Goal: Task Accomplishment & Management: Use online tool/utility

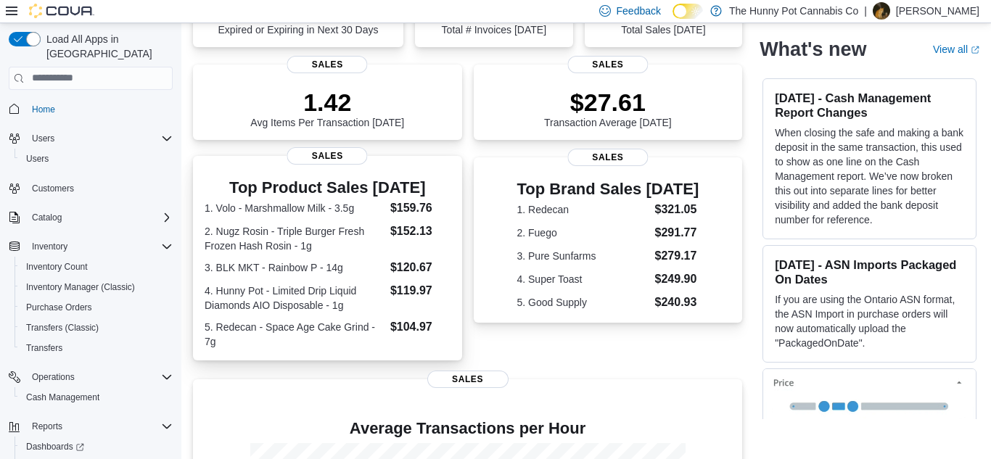
scroll to position [172, 0]
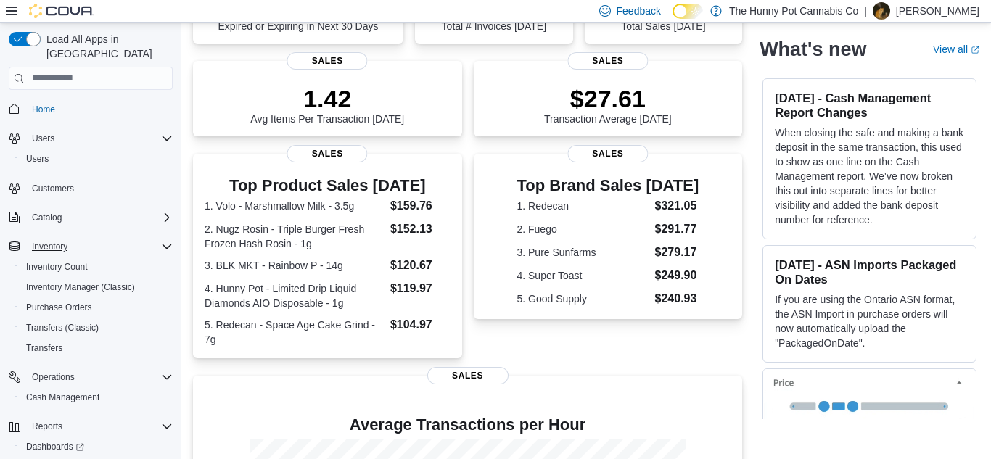
click at [168, 241] on icon "Complex example" at bounding box center [167, 247] width 12 height 12
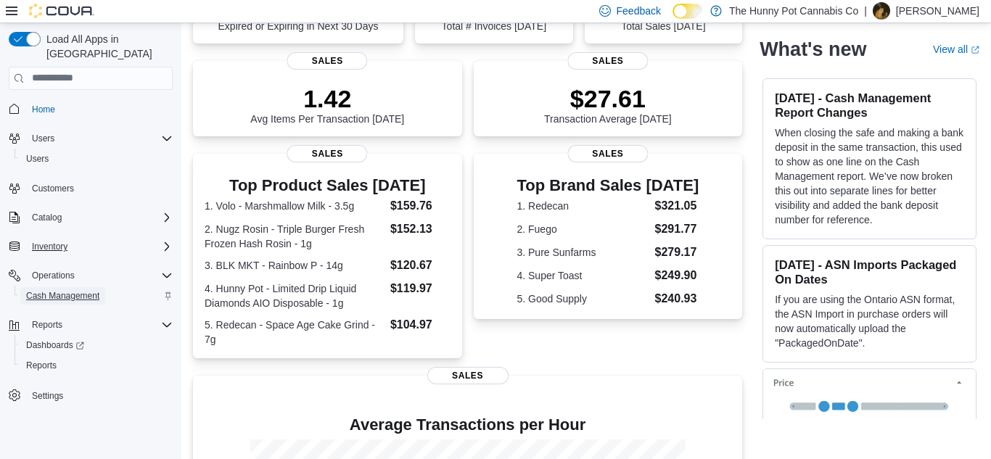
click at [48, 290] on span "Cash Management" at bounding box center [62, 296] width 73 height 12
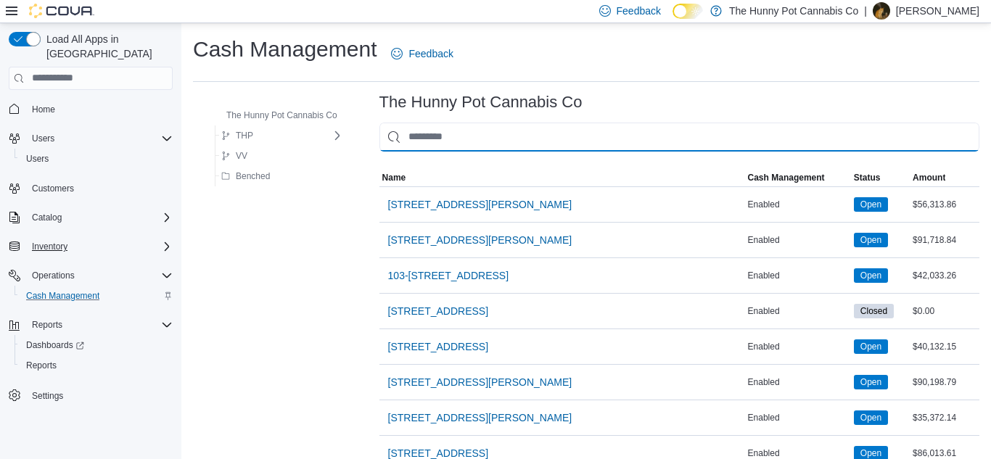
click at [417, 143] on input "This is a search bar. As you type, the results lower in the page will automatic…" at bounding box center [679, 137] width 600 height 29
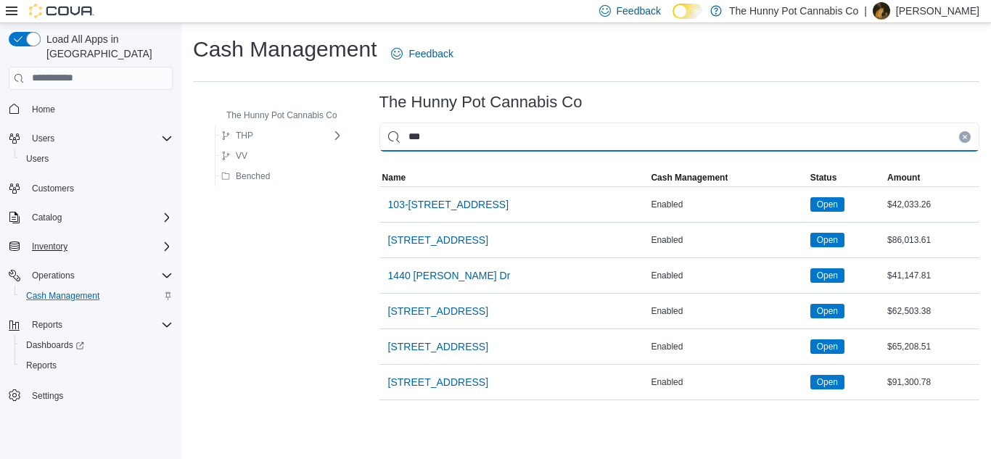
type input "****"
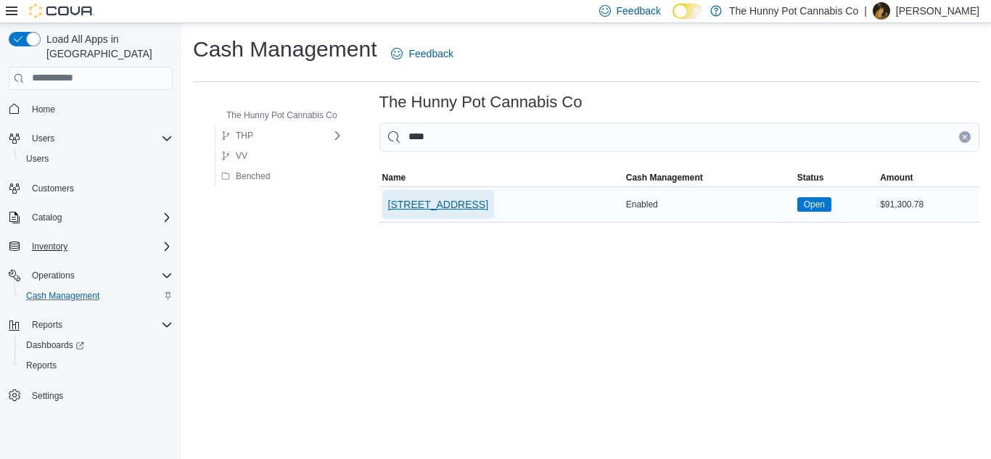
click at [454, 197] on span "[STREET_ADDRESS]" at bounding box center [438, 204] width 100 height 15
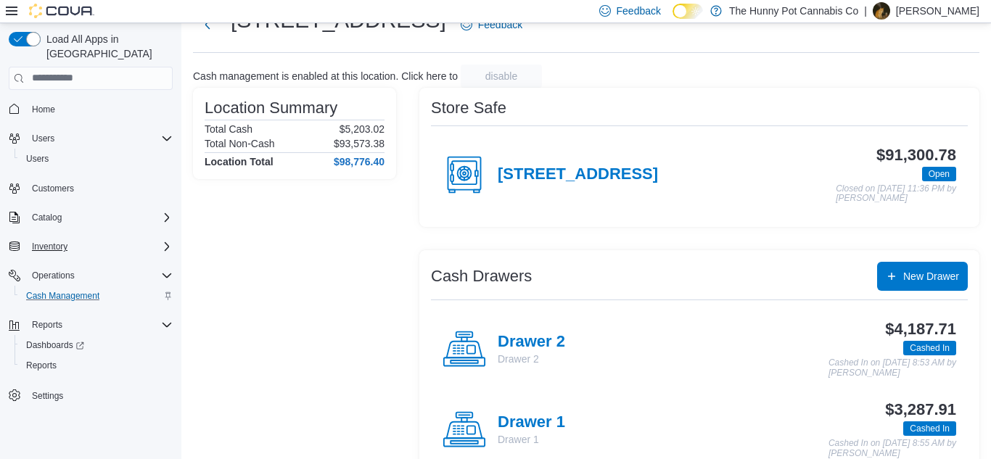
scroll to position [56, 0]
click at [509, 416] on h4 "Drawer 1" at bounding box center [531, 422] width 67 height 19
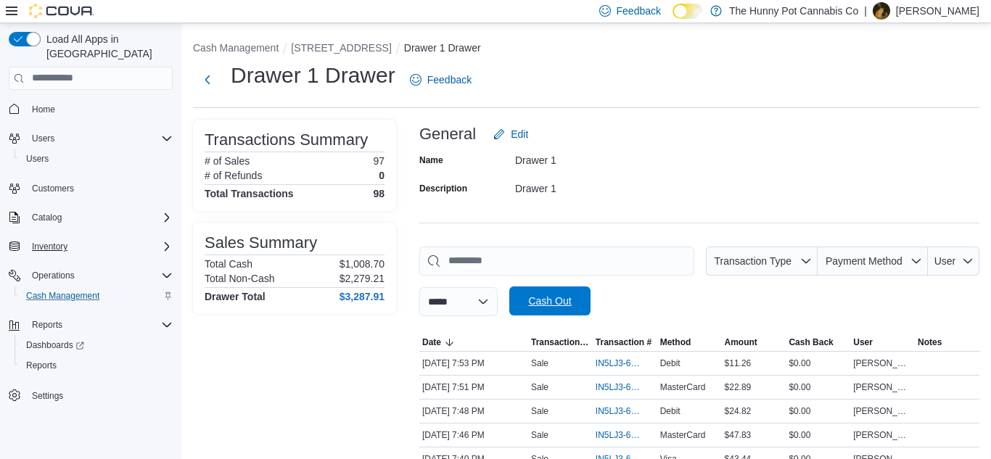
click at [554, 291] on span "Cash Out" at bounding box center [550, 300] width 64 height 29
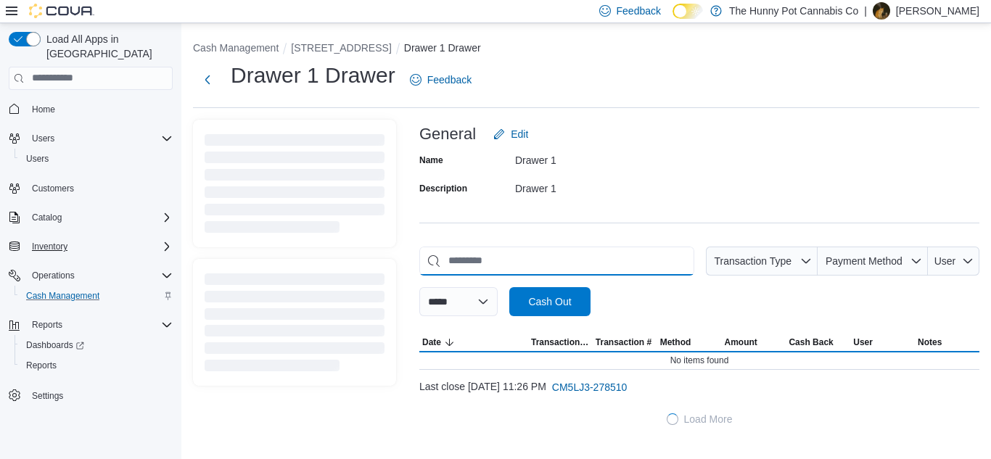
click at [568, 258] on input "This is a search bar. As you type, the results lower in the page will automatic…" at bounding box center [556, 261] width 275 height 29
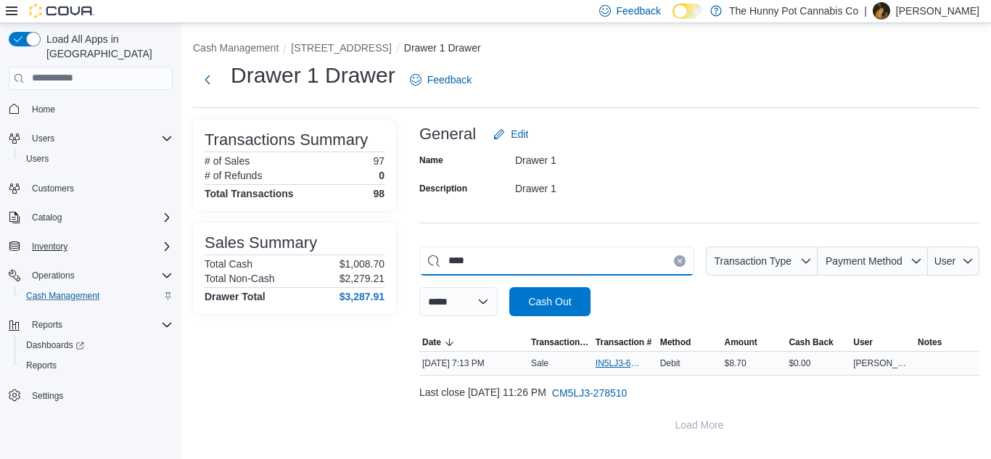
type input "****"
click at [611, 367] on span "IN5LJ3-6158360" at bounding box center [617, 364] width 44 height 12
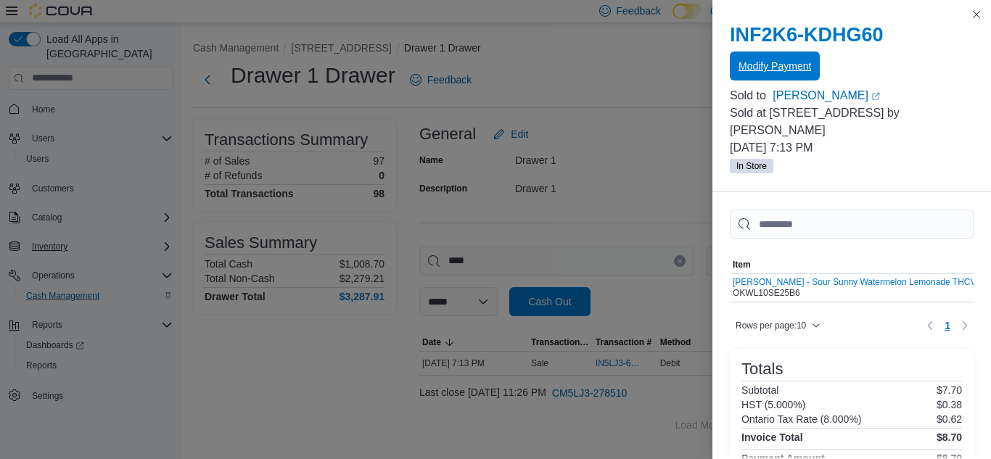
click at [766, 76] on span "Modify Payment" at bounding box center [774, 65] width 73 height 29
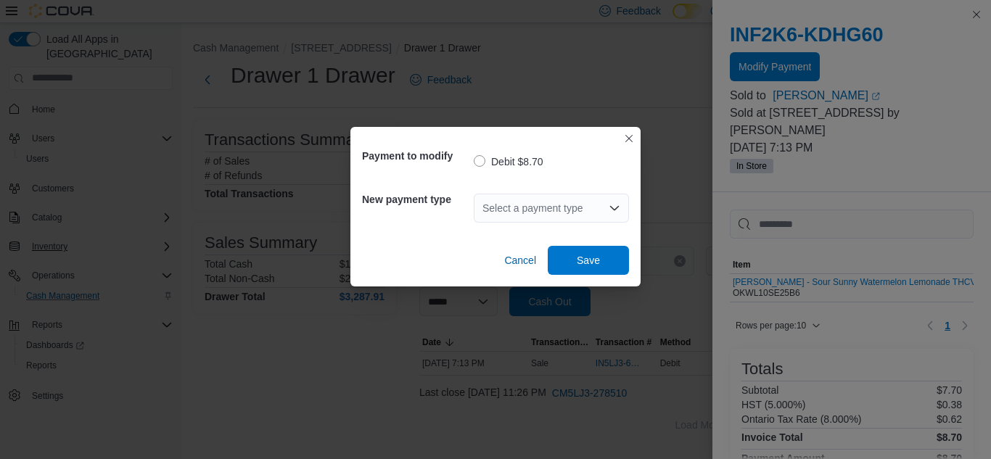
click at [580, 220] on div "Select a payment type" at bounding box center [551, 208] width 155 height 29
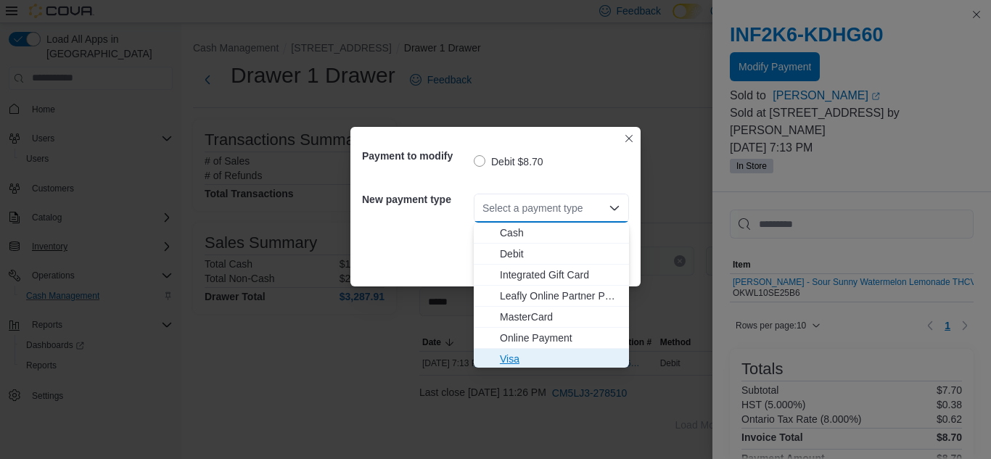
click at [495, 358] on span "Visa" at bounding box center [551, 359] width 138 height 15
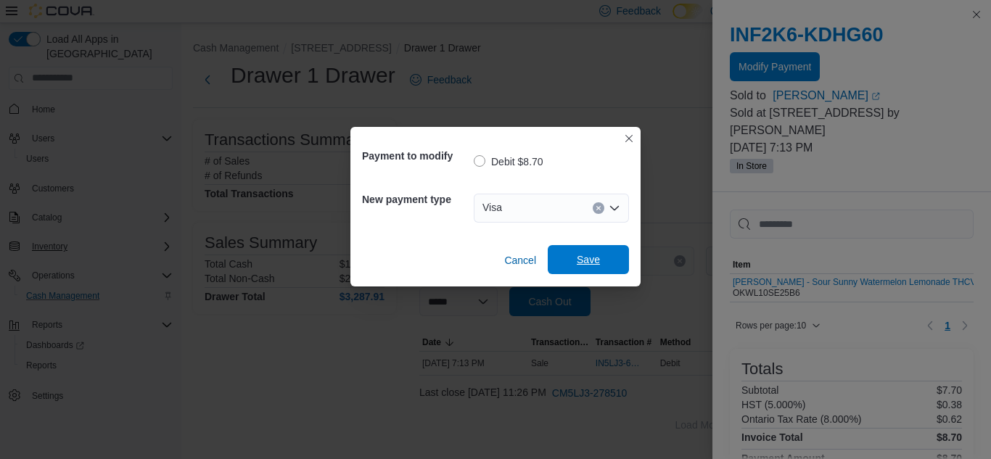
click at [582, 267] on span "Save" at bounding box center [588, 259] width 64 height 29
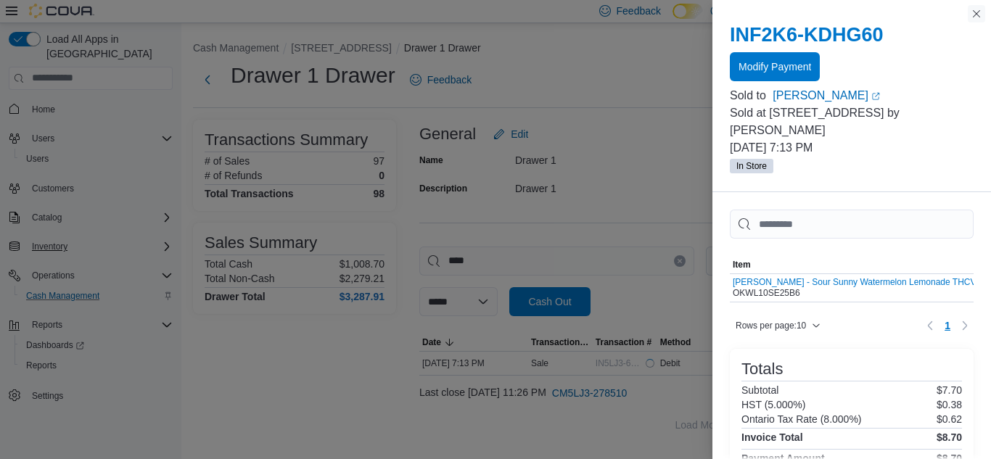
click at [973, 14] on button "Close this dialog" at bounding box center [975, 13] width 17 height 17
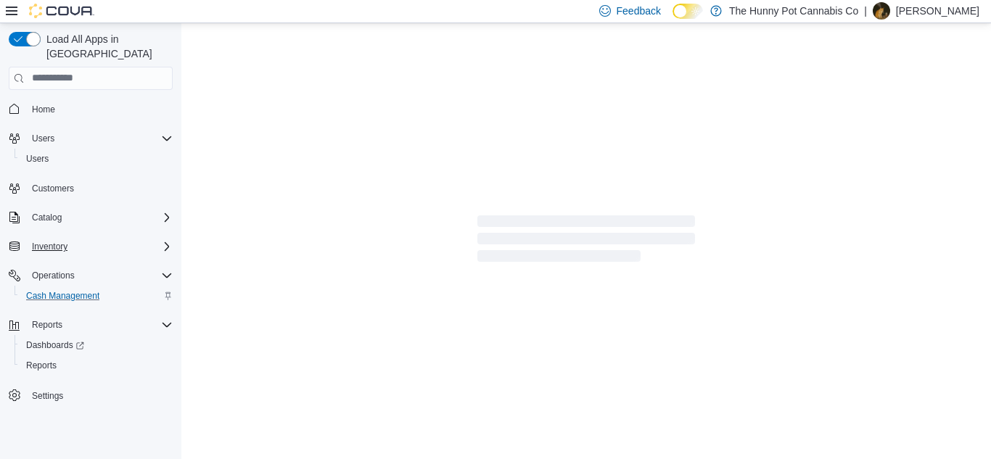
scroll to position [1, 0]
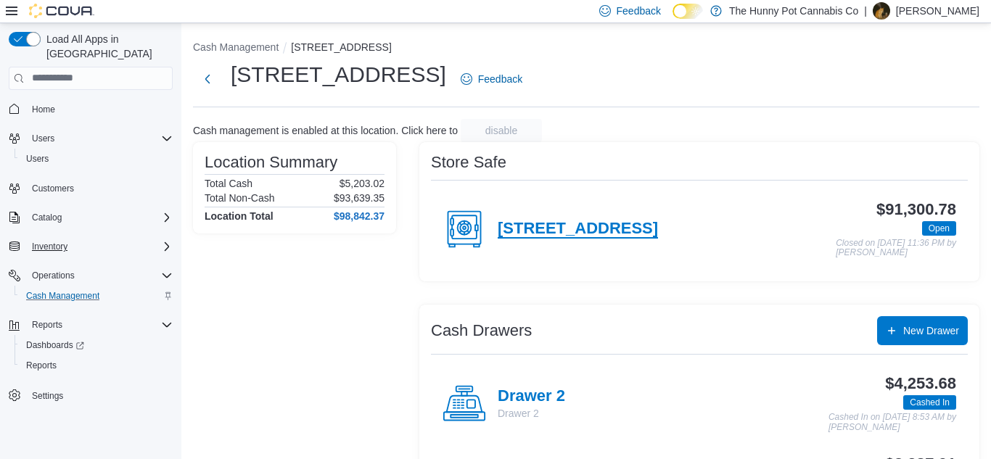
click at [515, 237] on h4 "[STREET_ADDRESS]" at bounding box center [578, 229] width 160 height 19
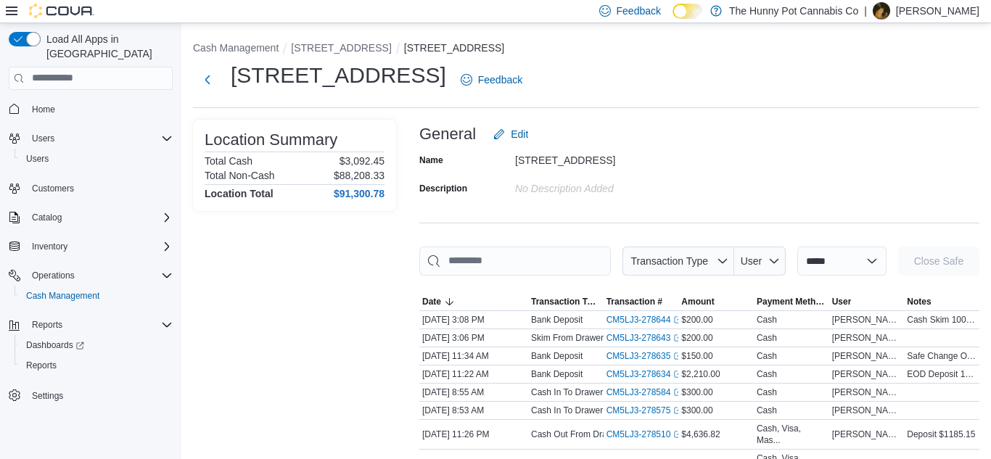
click at [209, 83] on button "Next" at bounding box center [207, 79] width 29 height 29
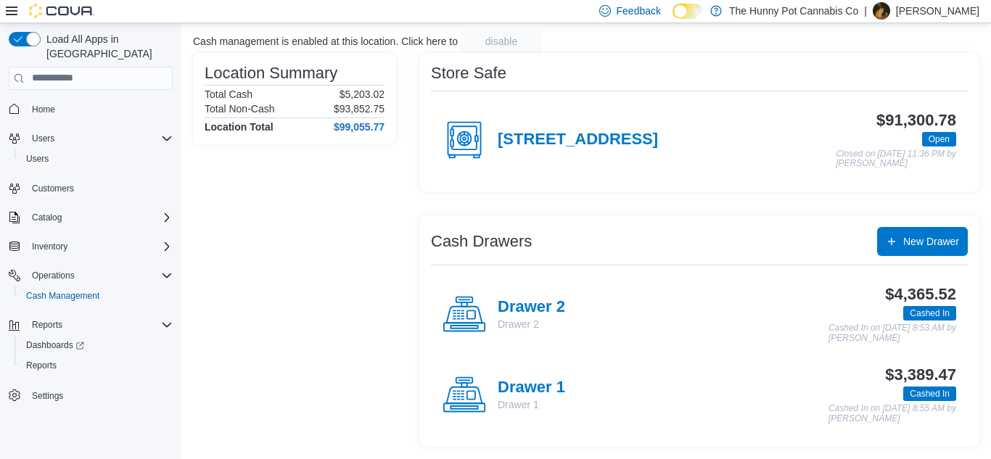
click at [522, 399] on p "Drawer 1" at bounding box center [531, 404] width 67 height 15
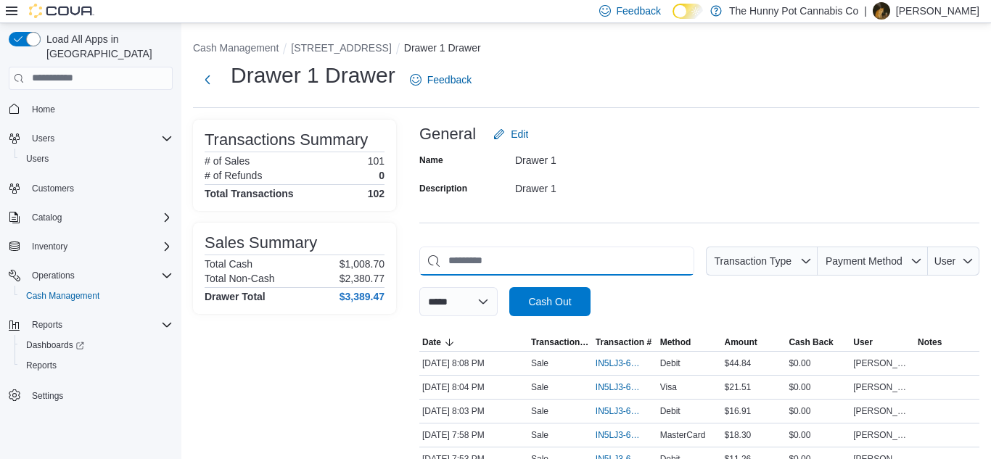
click at [616, 252] on input "This is a search bar. As you type, the results lower in the page will automatic…" at bounding box center [556, 261] width 275 height 29
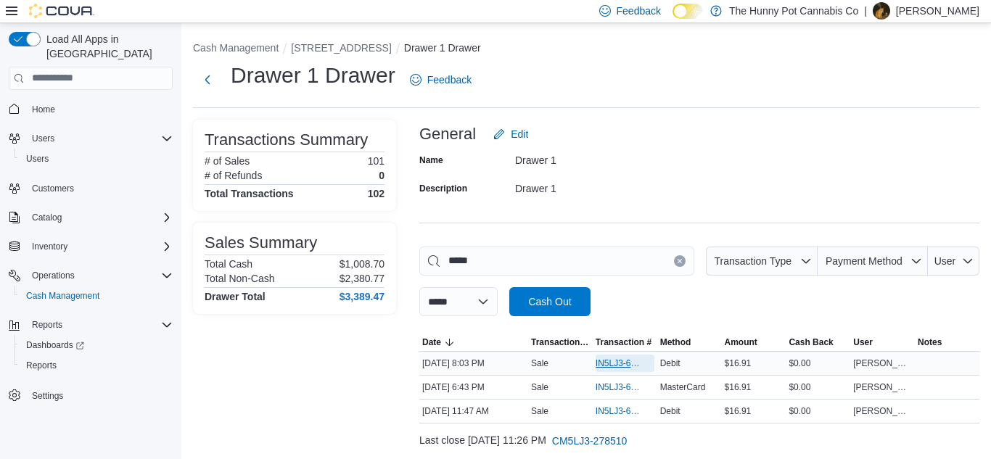
click at [609, 355] on span "IN5LJ3-6158897" at bounding box center [624, 363] width 59 height 17
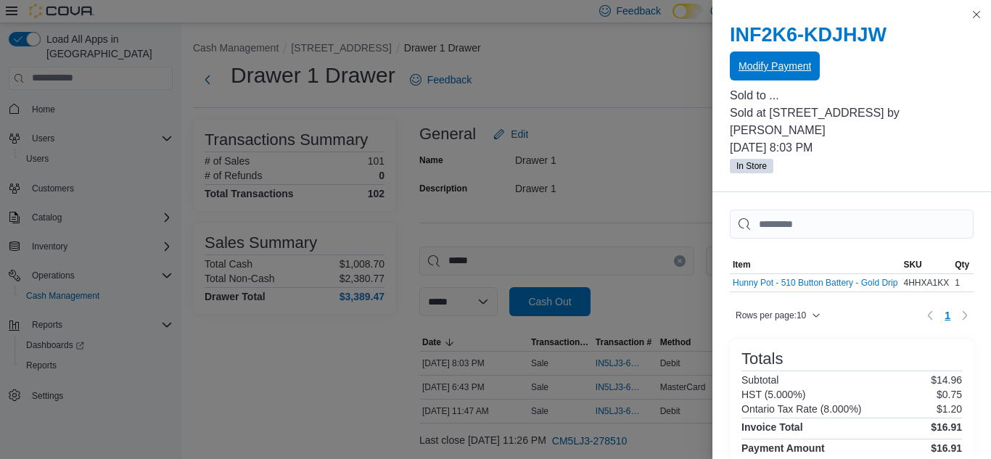
click at [747, 75] on span "Modify Payment" at bounding box center [774, 65] width 73 height 29
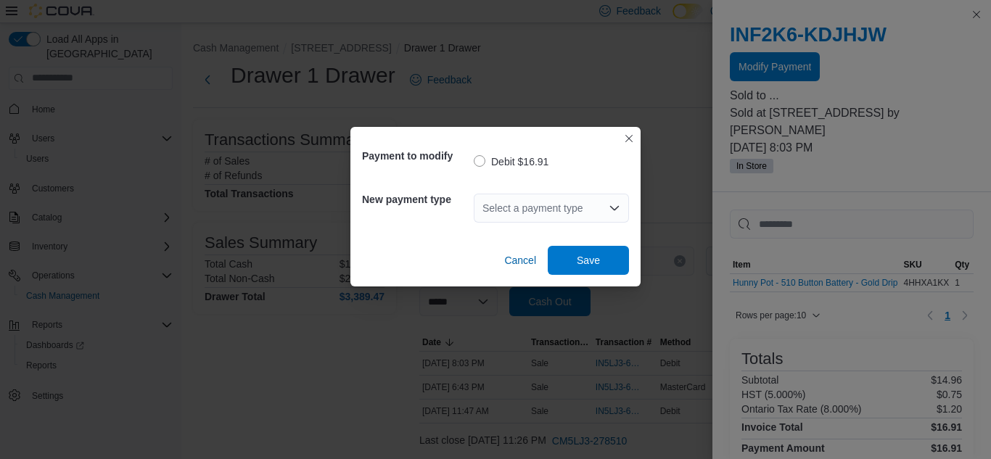
click at [573, 210] on div "Select a payment type" at bounding box center [551, 208] width 155 height 29
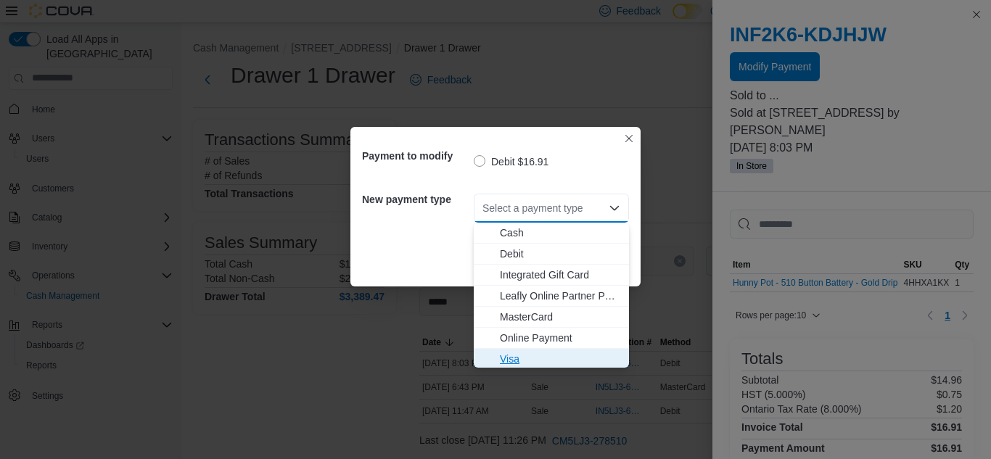
click at [505, 353] on span "Visa" at bounding box center [560, 359] width 120 height 15
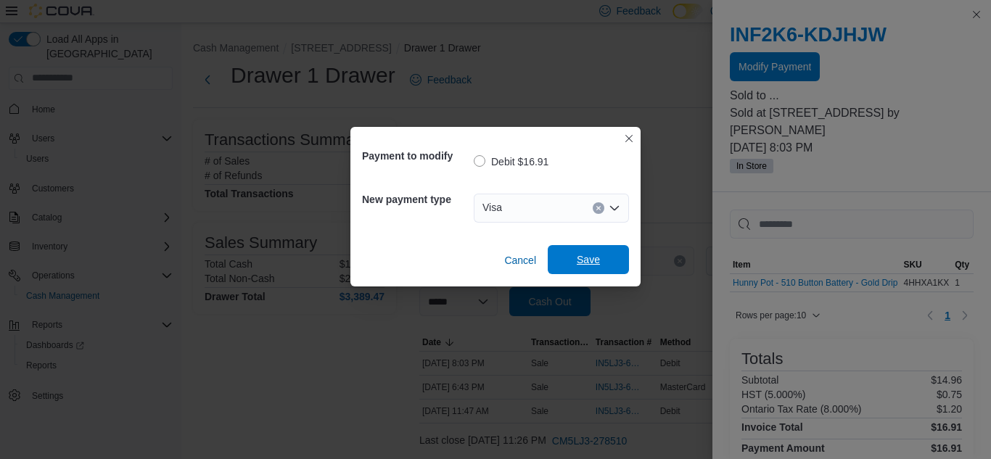
click at [576, 247] on span "Save" at bounding box center [588, 259] width 64 height 29
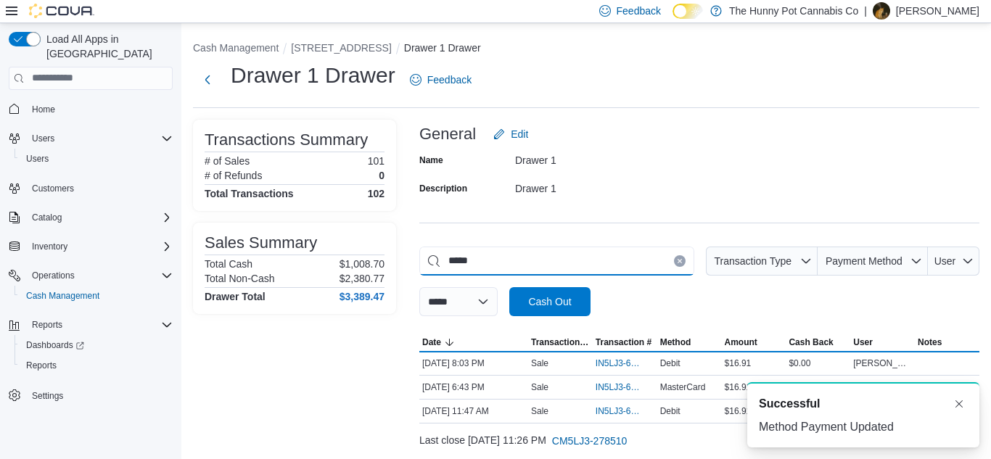
click at [672, 267] on input "*****" at bounding box center [556, 261] width 275 height 29
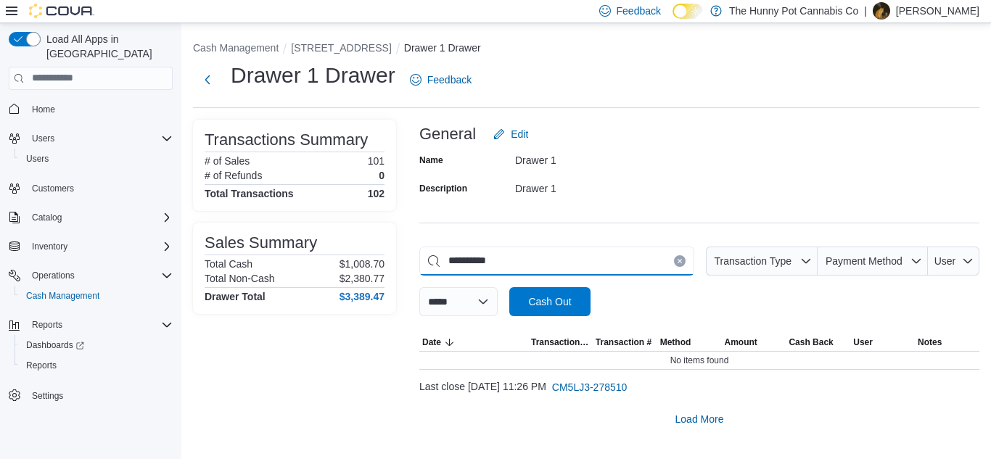
drag, startPoint x: 475, startPoint y: 263, endPoint x: 453, endPoint y: 242, distance: 30.3
click at [453, 242] on div "**********" at bounding box center [699, 277] width 560 height 314
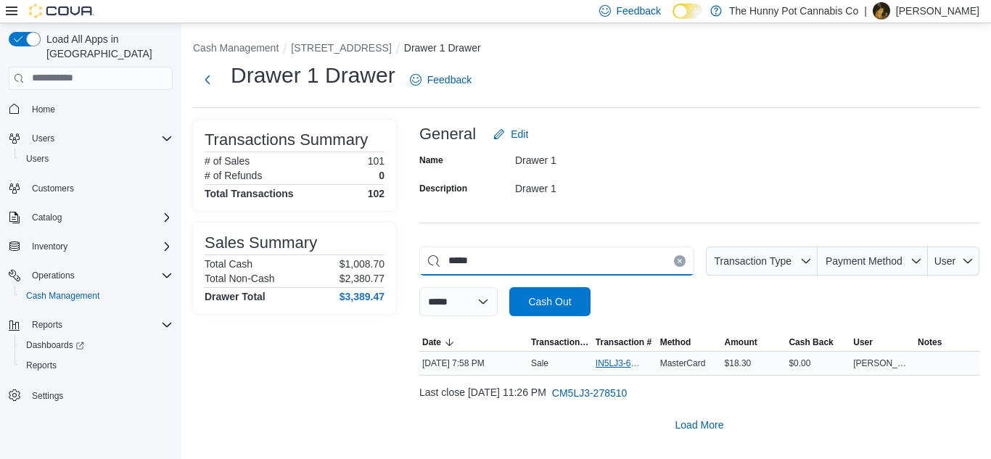
type input "*****"
click at [613, 367] on span "IN5LJ3-6158844" at bounding box center [617, 364] width 44 height 12
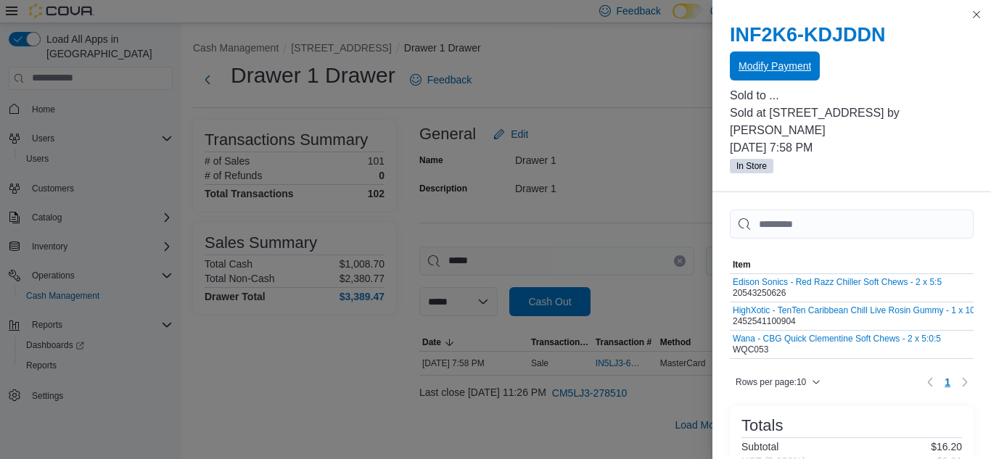
click at [764, 65] on span "Modify Payment" at bounding box center [774, 66] width 73 height 15
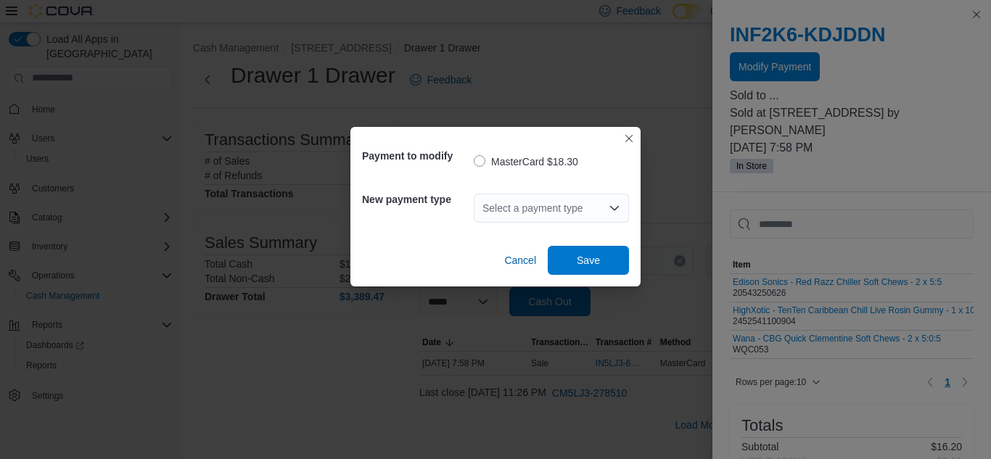
click at [528, 215] on div "Select a payment type" at bounding box center [551, 208] width 155 height 29
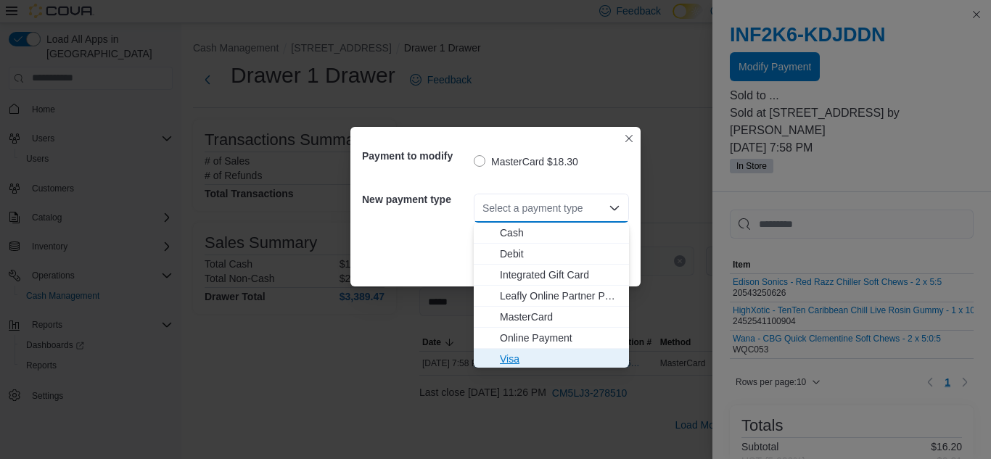
click at [513, 355] on span "Visa" at bounding box center [560, 359] width 120 height 15
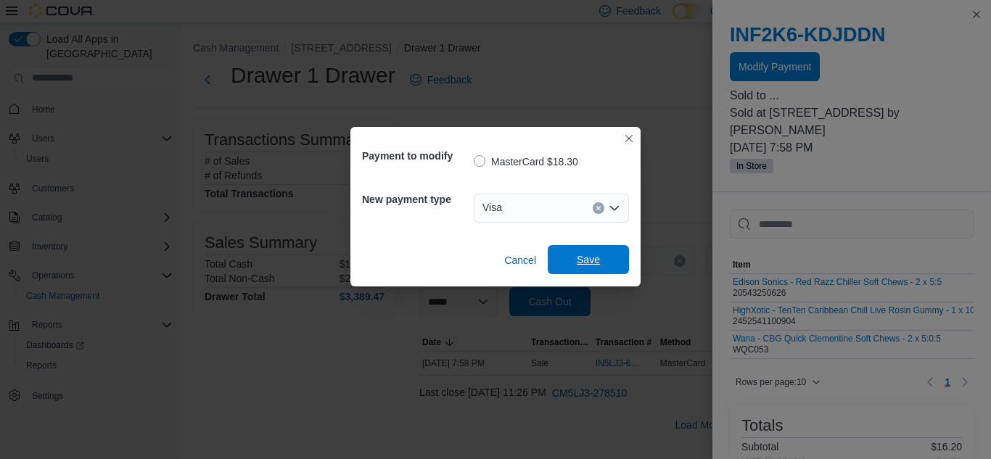
click at [570, 258] on span "Save" at bounding box center [588, 259] width 64 height 29
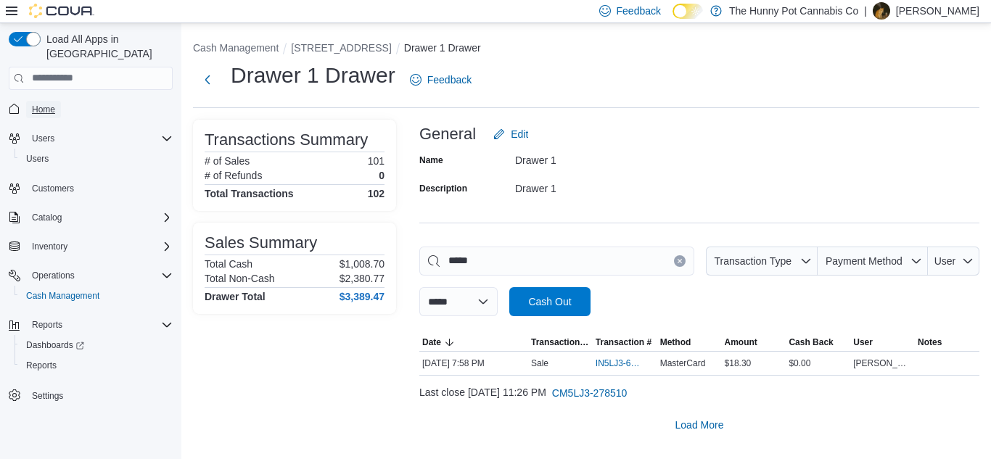
click at [36, 101] on span "Home" at bounding box center [43, 109] width 23 height 17
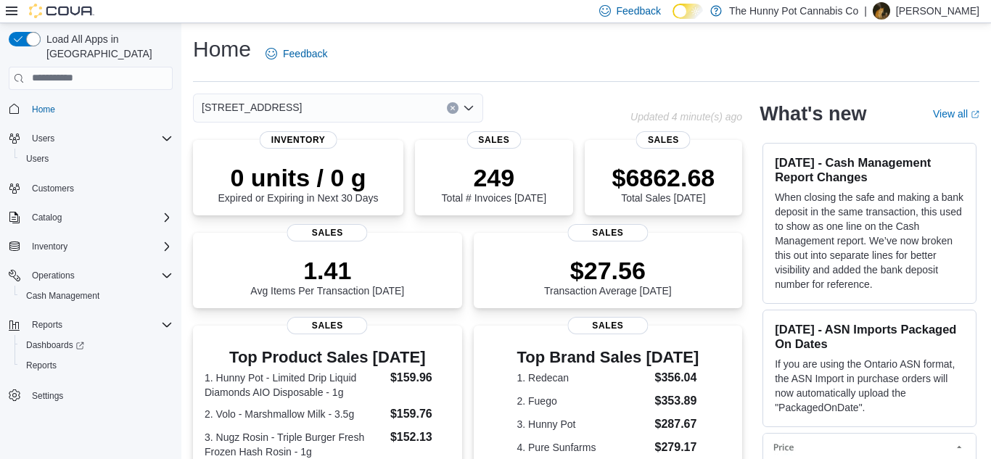
click at [70, 290] on span "Cash Management" at bounding box center [62, 296] width 73 height 12
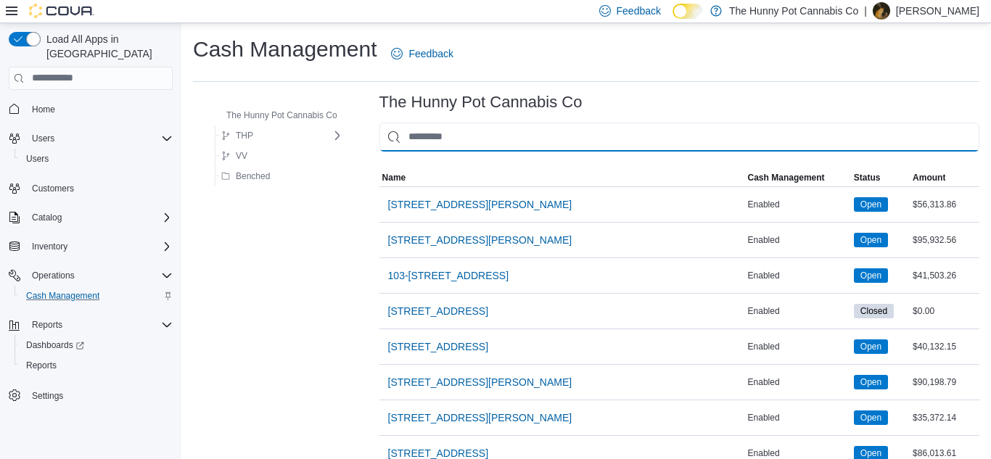
click at [486, 136] on input "This is a search bar. As you type, the results lower in the page will automatic…" at bounding box center [679, 137] width 600 height 29
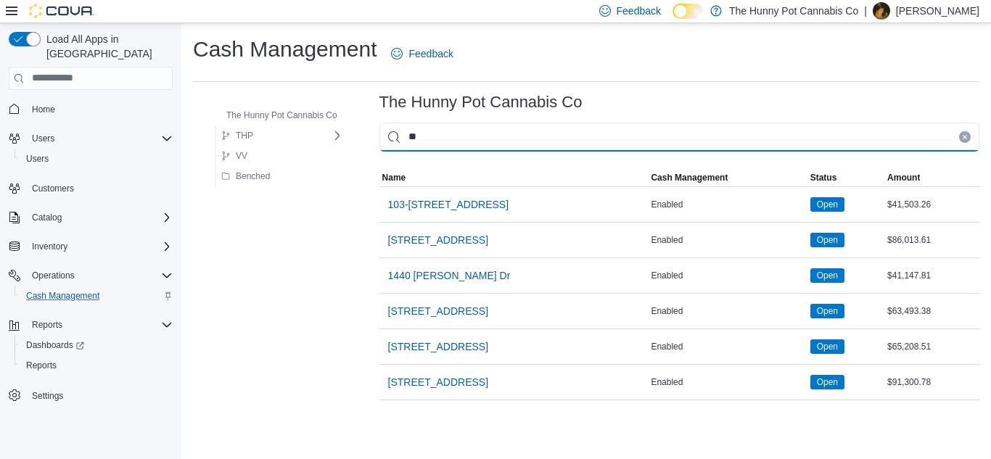
type input "***"
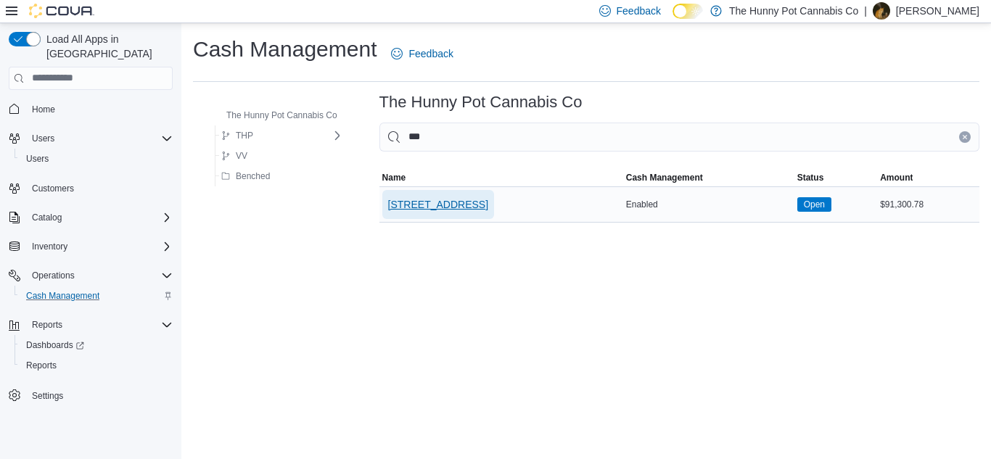
click at [458, 210] on span "[STREET_ADDRESS]" at bounding box center [438, 204] width 100 height 15
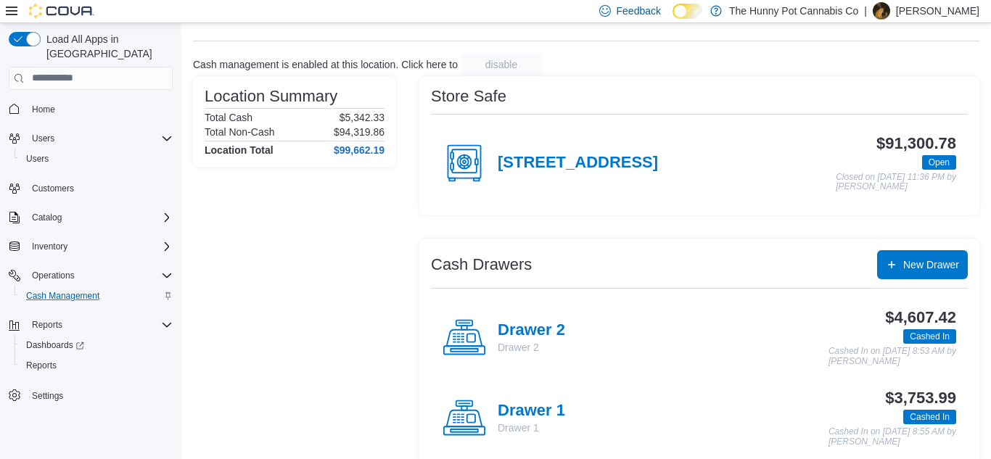
scroll to position [90, 0]
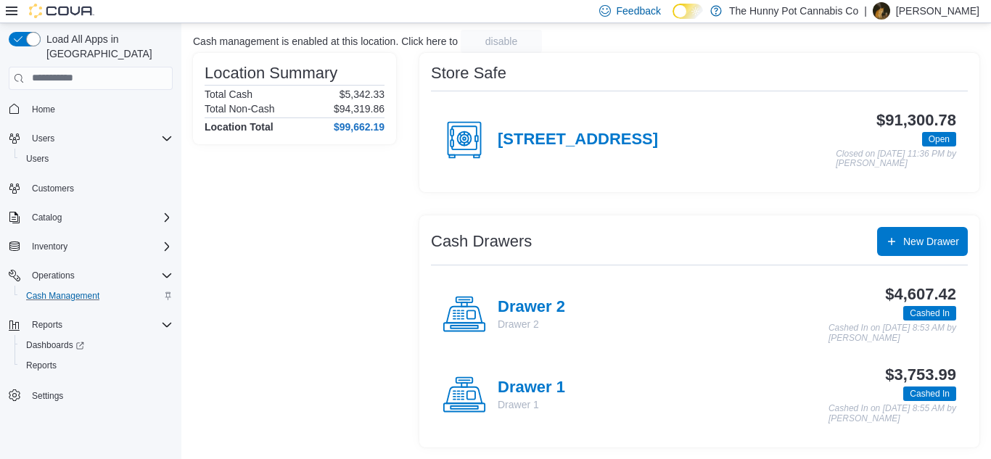
click at [539, 345] on div "Drawer 2 Drawer 2 $4,607.42 Cashed In Cashed In on October 12, 2025 8:53 AM by …" at bounding box center [699, 314] width 537 height 81
click at [527, 389] on h4 "Drawer 1" at bounding box center [531, 388] width 67 height 19
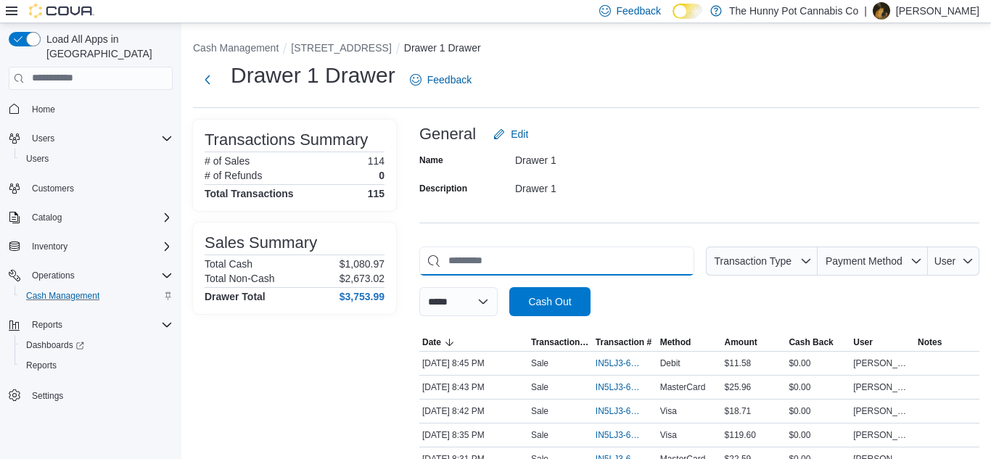
click at [509, 255] on input "This is a search bar. As you type, the results lower in the page will automatic…" at bounding box center [556, 261] width 275 height 29
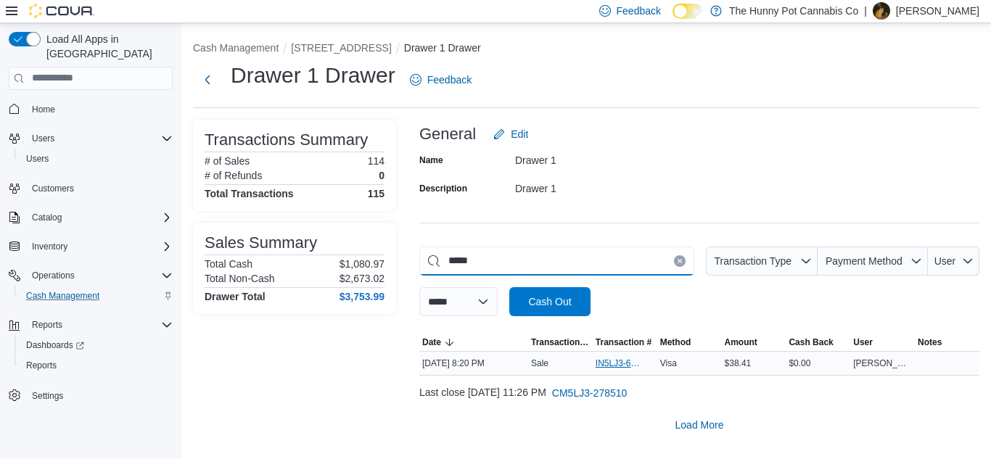
type input "*****"
click at [612, 360] on span "IN5LJ3-6159060" at bounding box center [617, 364] width 44 height 12
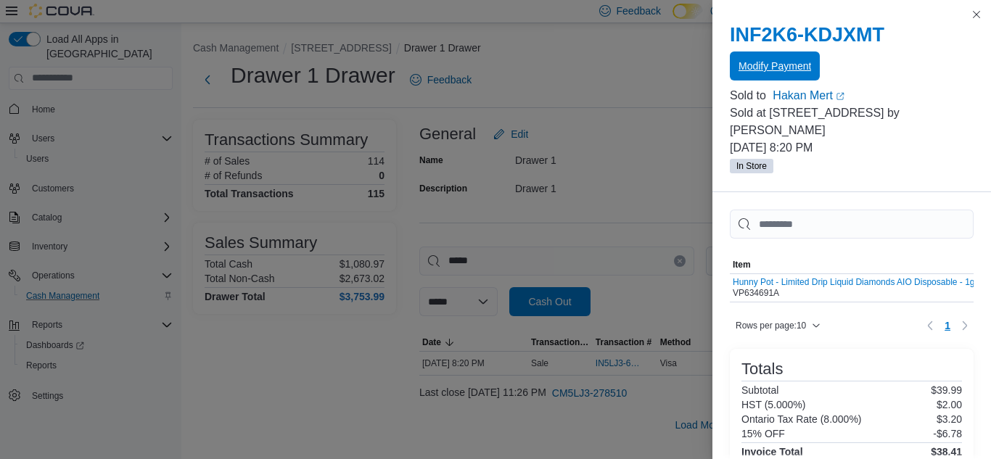
click at [758, 57] on span "Modify Payment" at bounding box center [774, 65] width 73 height 29
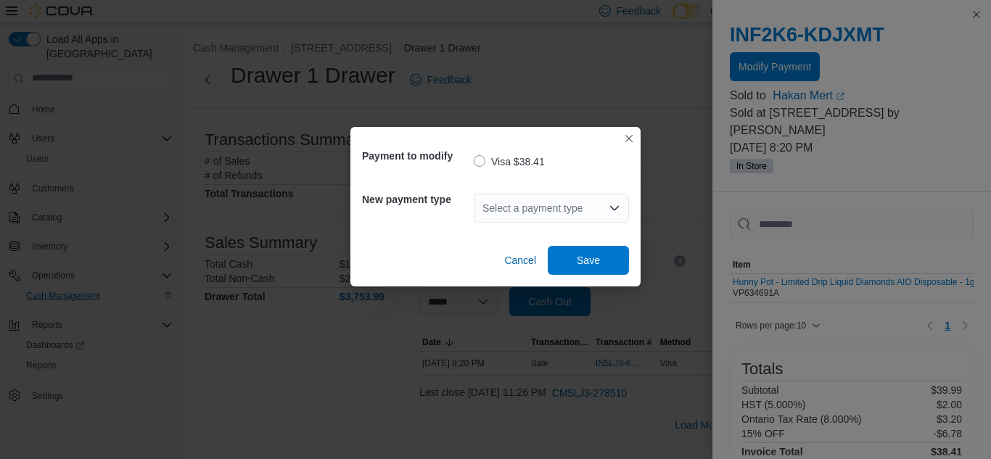
click at [501, 217] on div "Select a payment type" at bounding box center [551, 208] width 155 height 29
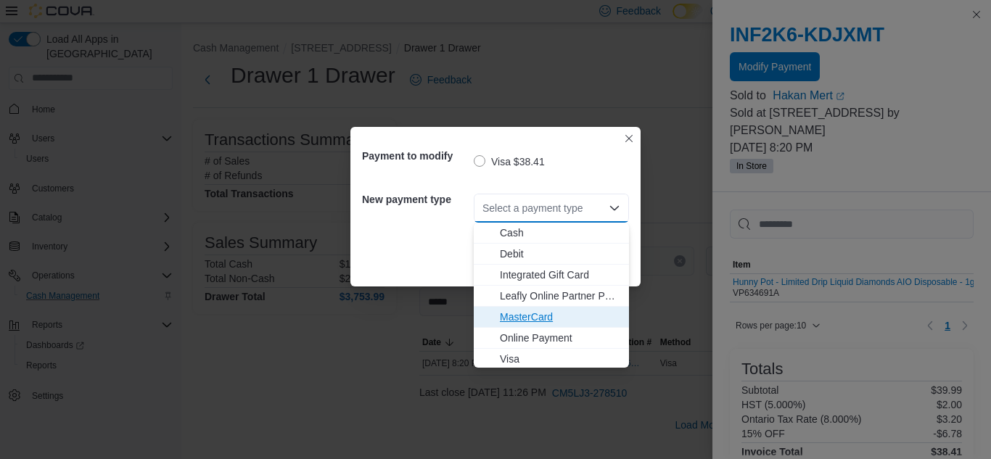
click at [510, 319] on span "MasterCard" at bounding box center [560, 317] width 120 height 15
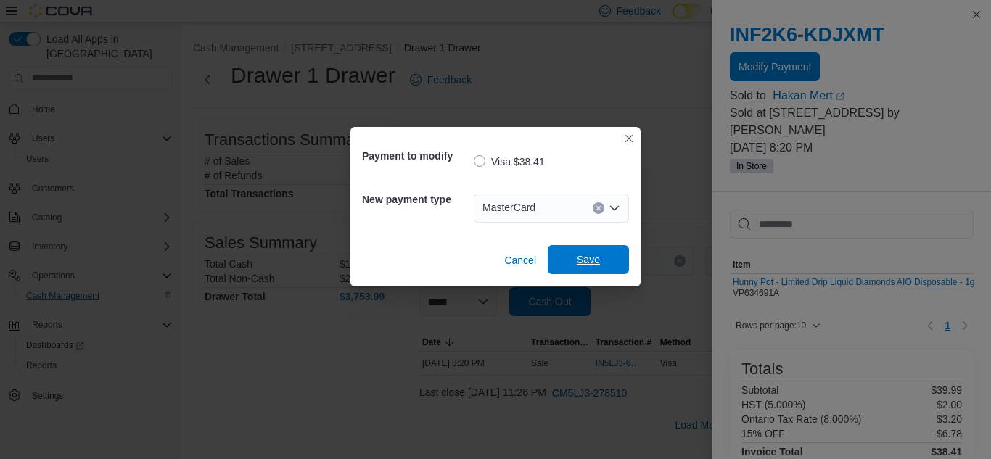
click at [571, 259] on span "Save" at bounding box center [588, 259] width 64 height 29
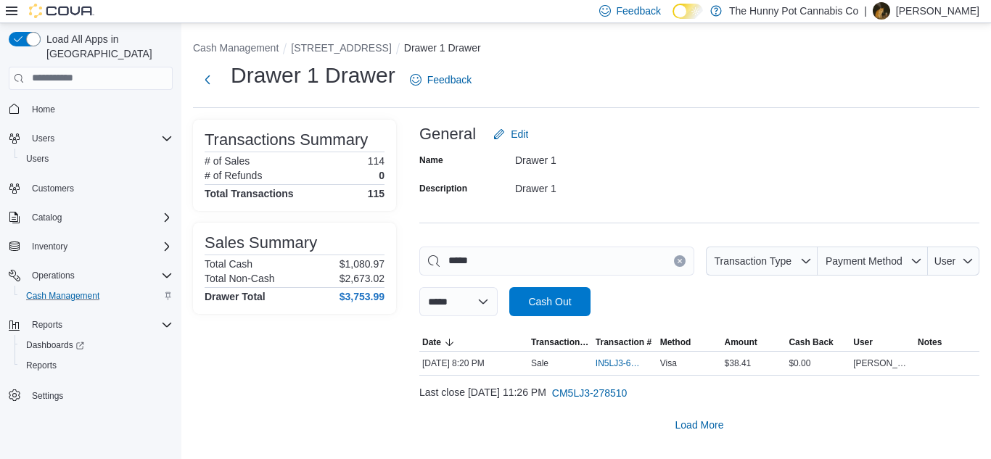
click at [677, 262] on icon "Clear input" at bounding box center [679, 261] width 4 height 4
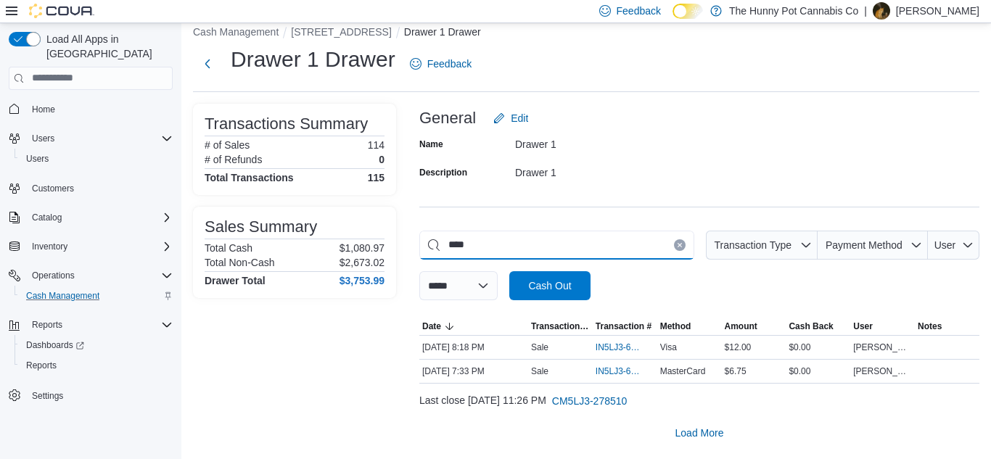
scroll to position [16, 0]
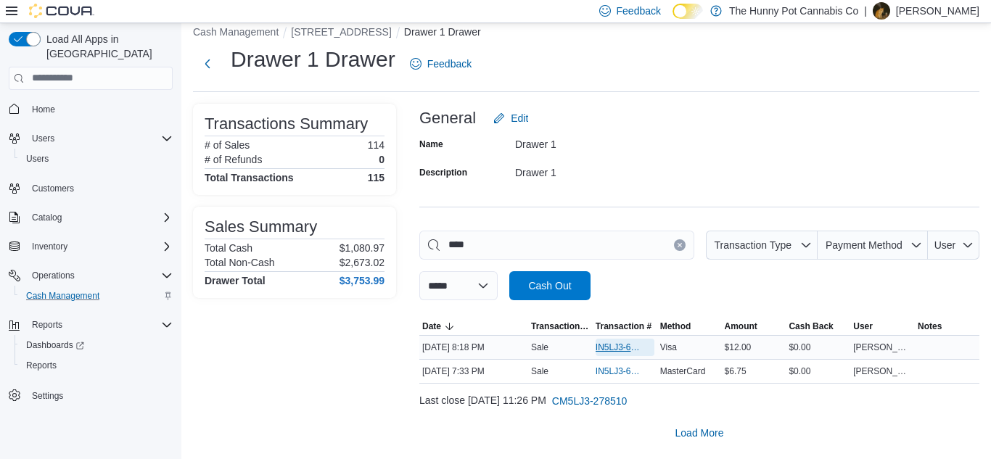
click at [624, 344] on span "IN5LJ3-6159036" at bounding box center [617, 348] width 44 height 12
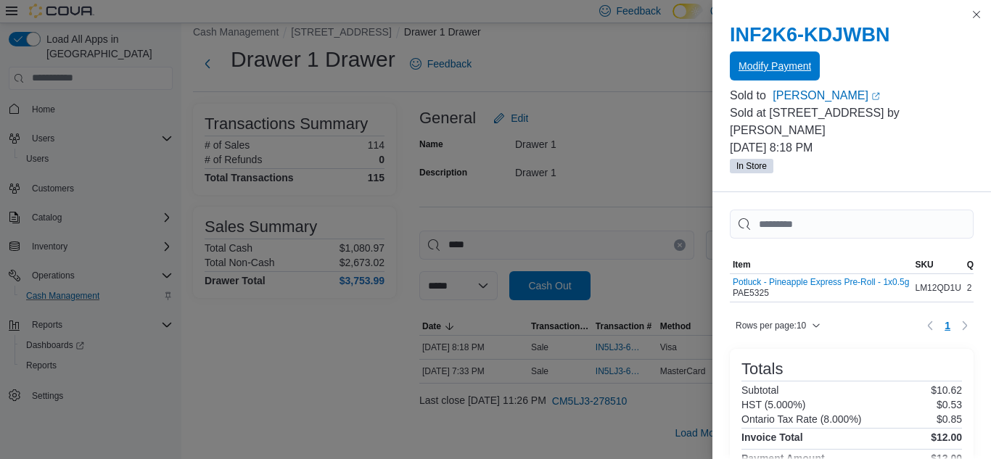
click at [751, 65] on span "Modify Payment" at bounding box center [774, 66] width 73 height 15
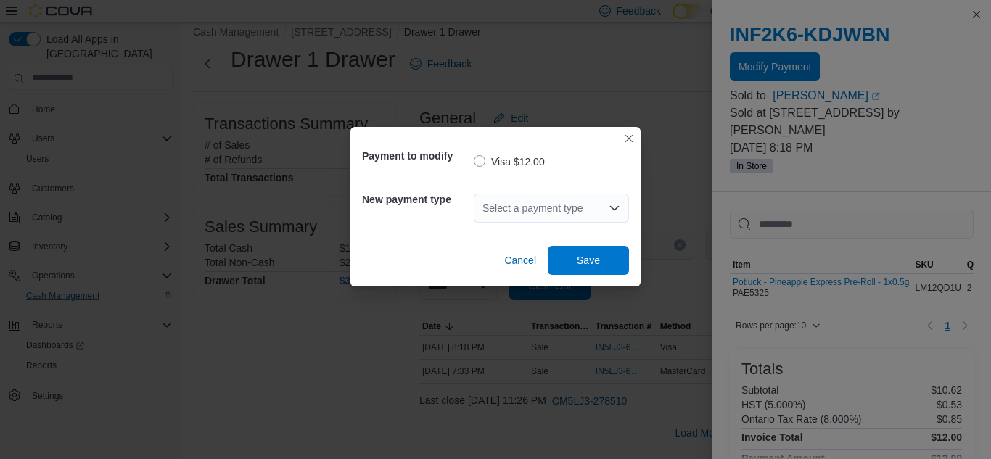
click at [504, 212] on div "Select a payment type" at bounding box center [551, 208] width 155 height 29
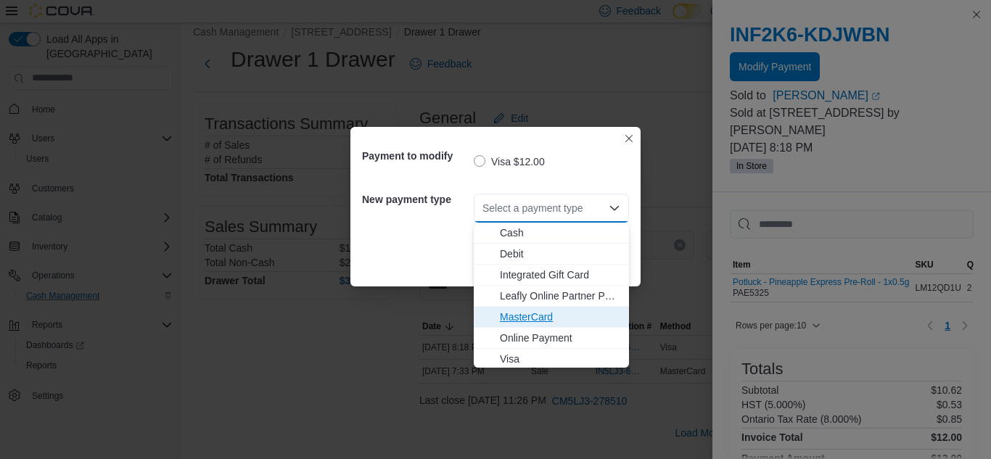
click at [510, 315] on span "MasterCard" at bounding box center [560, 317] width 120 height 15
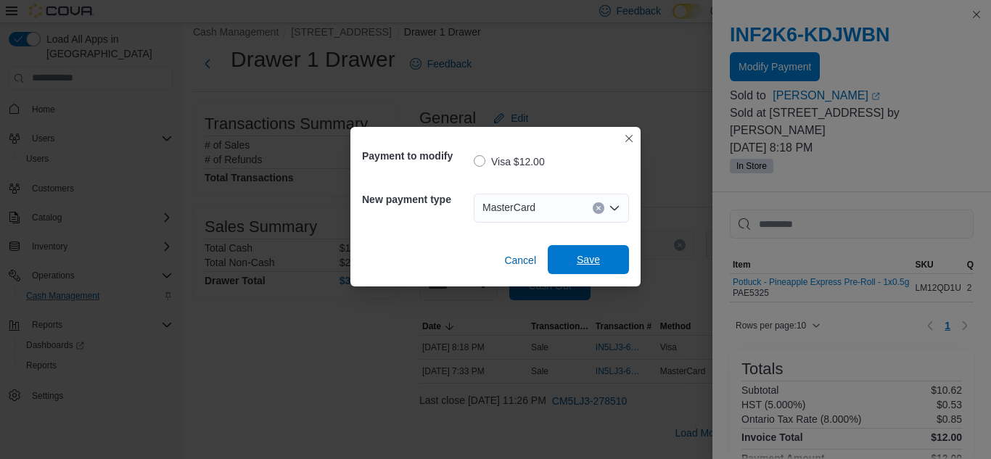
click at [566, 263] on span "Save" at bounding box center [588, 259] width 64 height 29
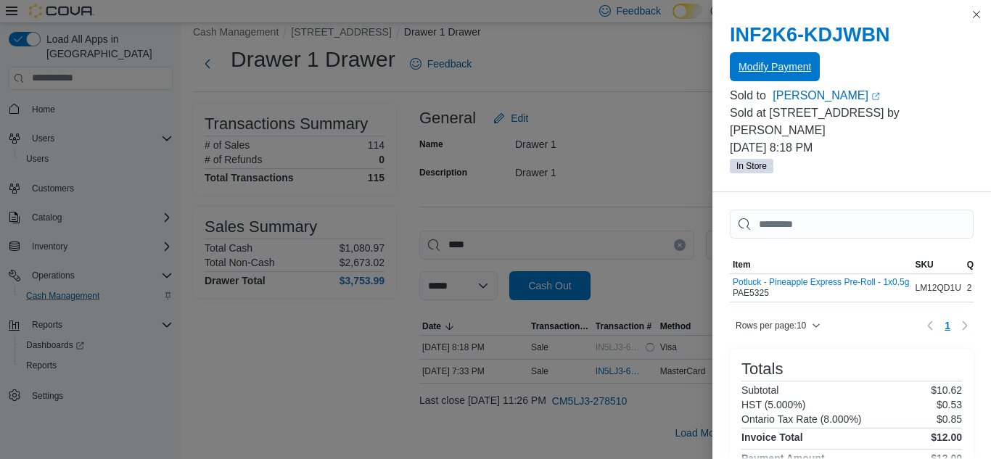
scroll to position [0, 0]
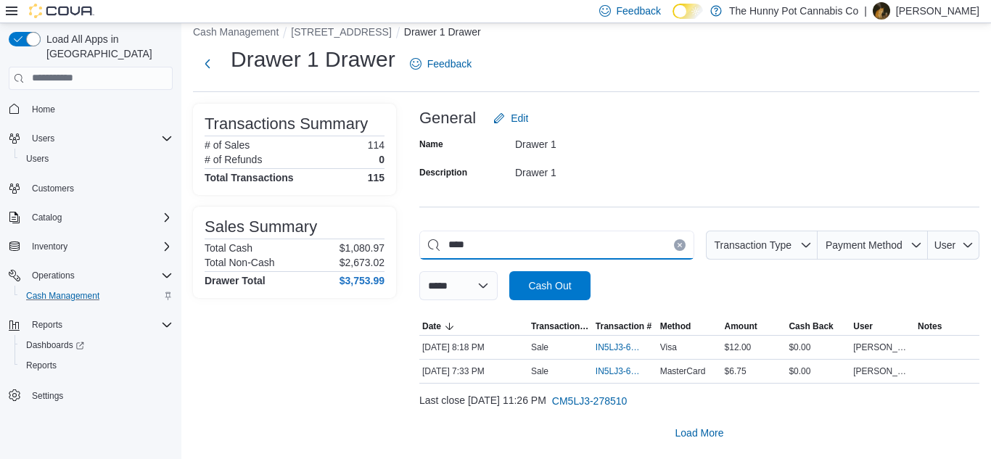
click at [546, 247] on input "****" at bounding box center [556, 245] width 275 height 29
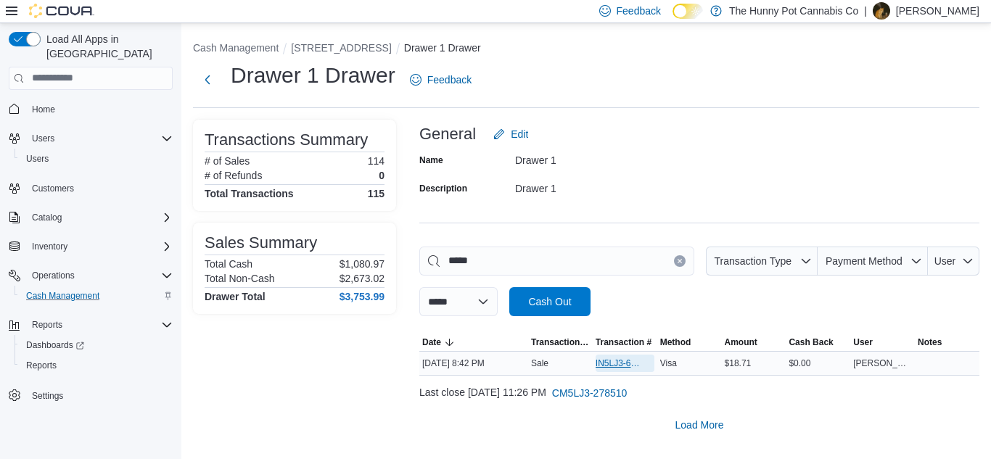
click at [610, 359] on span "IN5LJ3-6159269" at bounding box center [617, 364] width 44 height 12
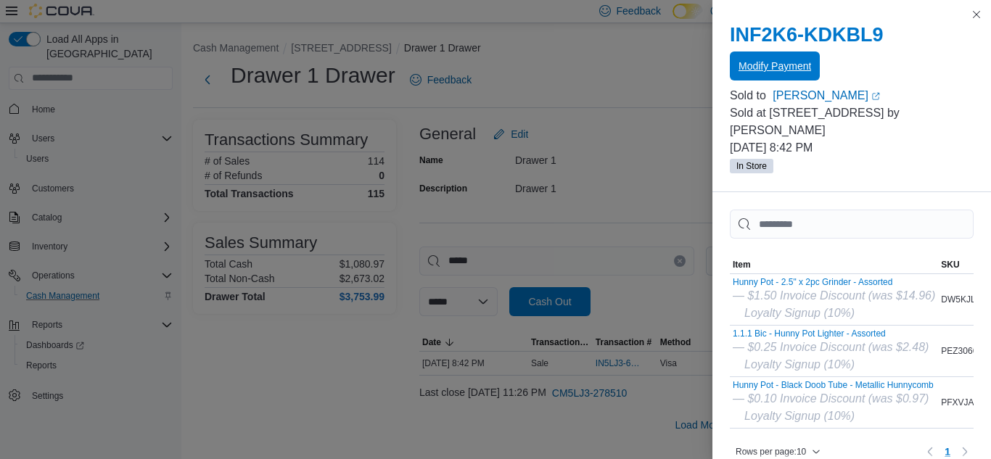
click at [783, 69] on span "Modify Payment" at bounding box center [774, 66] width 73 height 15
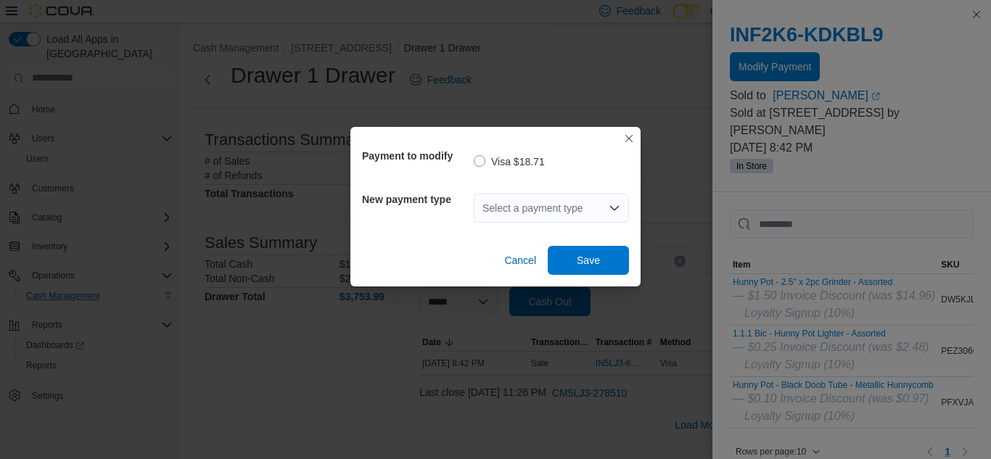
click at [533, 205] on div "Select a payment type" at bounding box center [551, 208] width 155 height 29
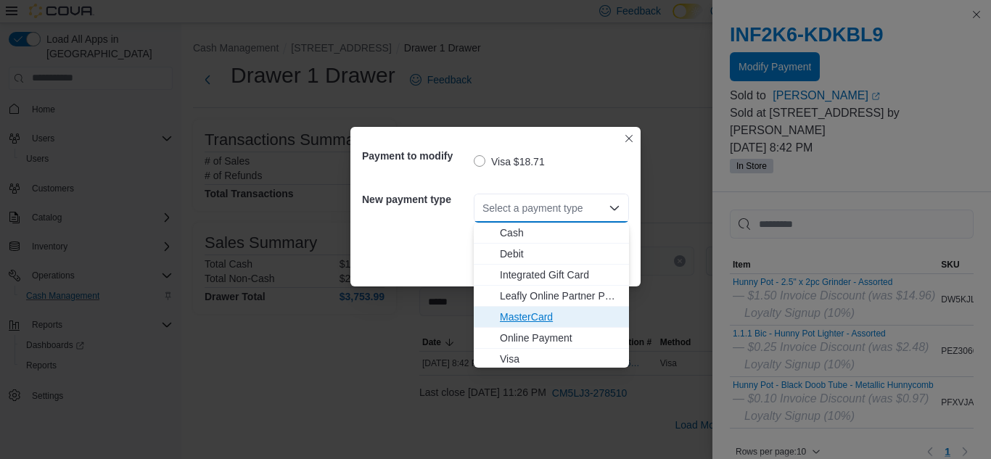
click at [514, 318] on span "MasterCard" at bounding box center [560, 317] width 120 height 15
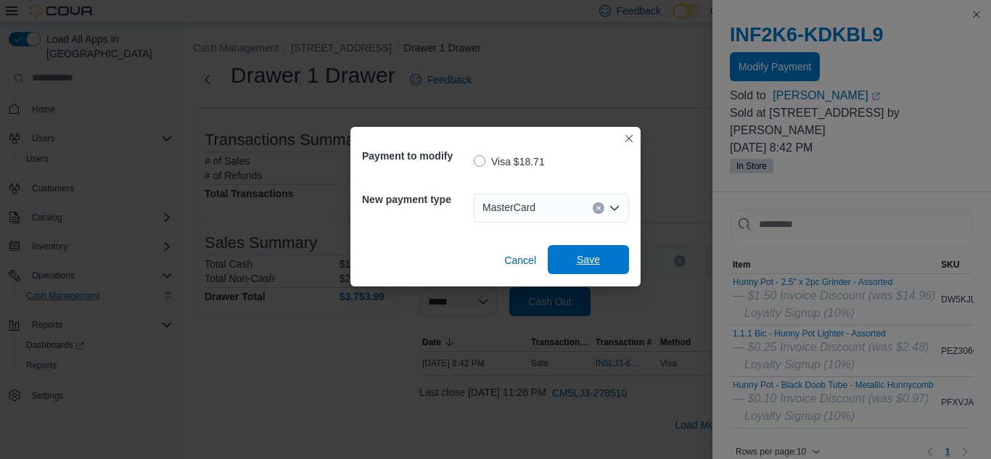
click at [574, 268] on span "Save" at bounding box center [588, 259] width 64 height 29
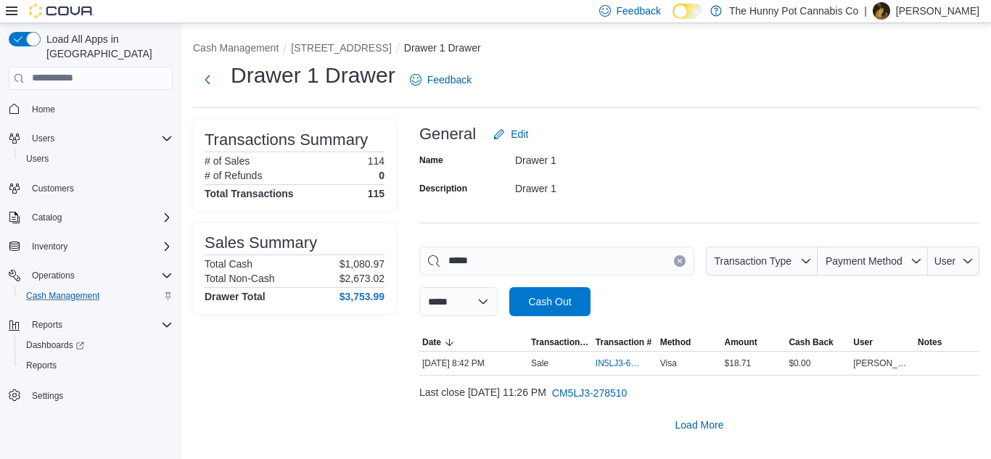
click at [611, 145] on div "General Edit" at bounding box center [699, 134] width 560 height 29
click at [293, 403] on div "Transactions Summary # of Sales 114 # of Refunds 0 Total Transactions 115 Sales…" at bounding box center [294, 280] width 203 height 320
click at [728, 142] on div "General Edit" at bounding box center [699, 134] width 560 height 29
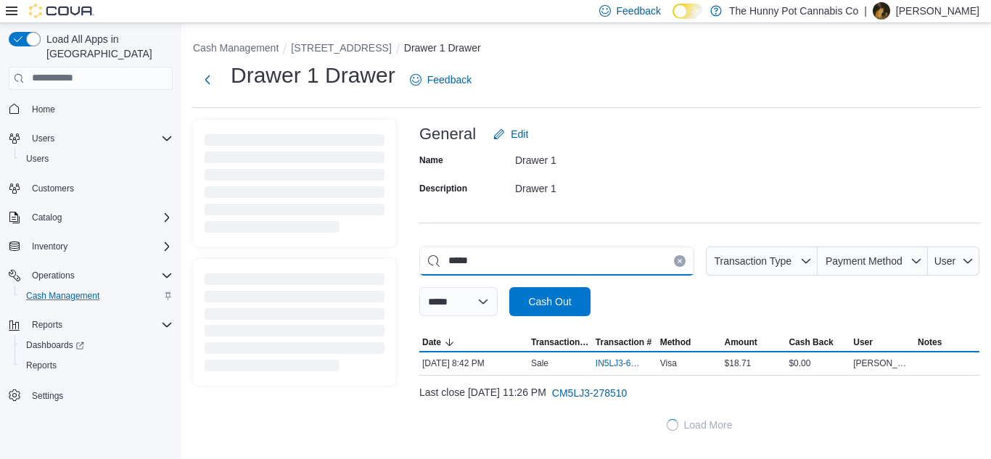
click at [519, 266] on input "*****" at bounding box center [556, 261] width 275 height 29
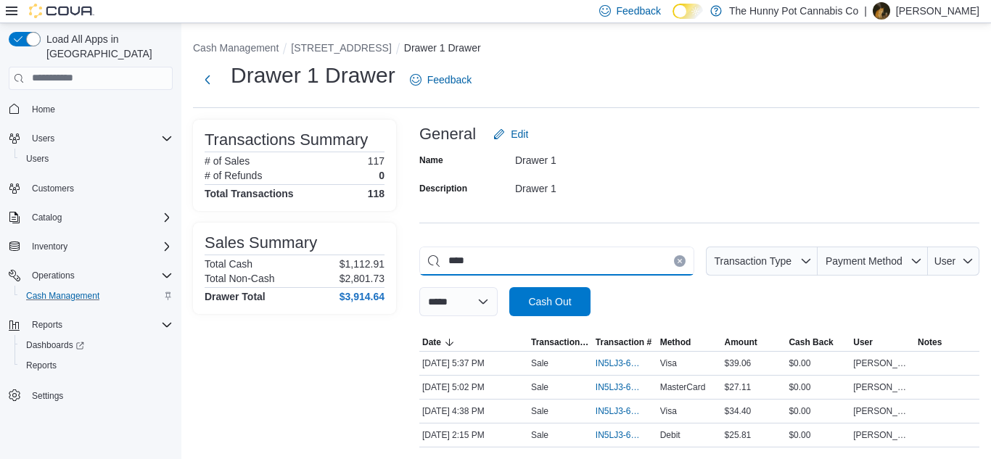
type input "*****"
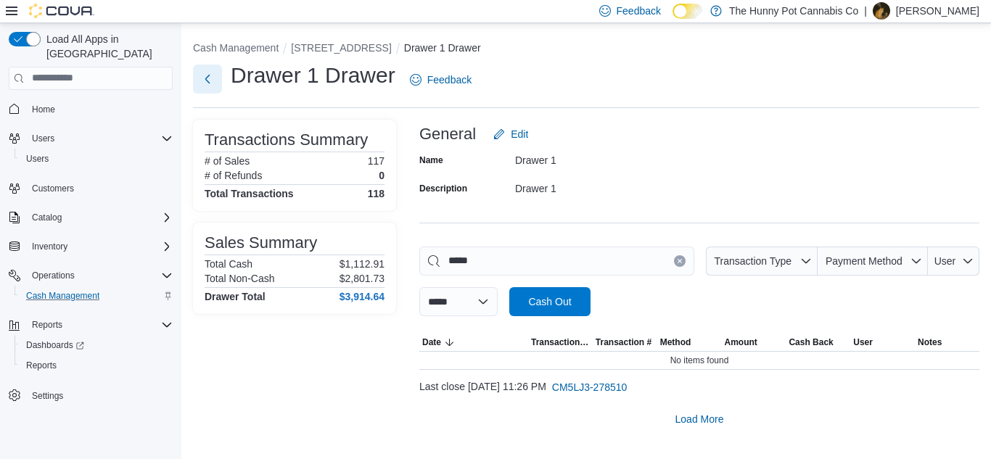
click at [200, 81] on button "Next" at bounding box center [207, 79] width 29 height 29
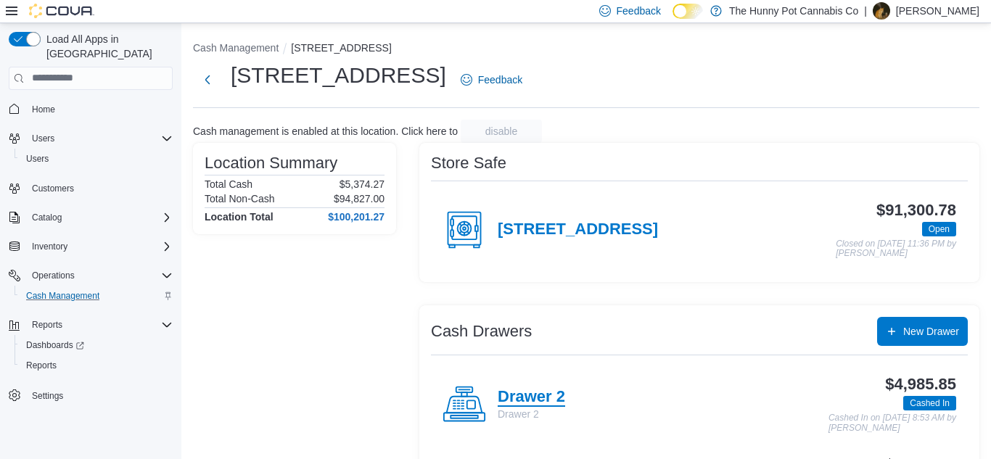
click at [558, 388] on h4 "Drawer 2" at bounding box center [531, 397] width 67 height 19
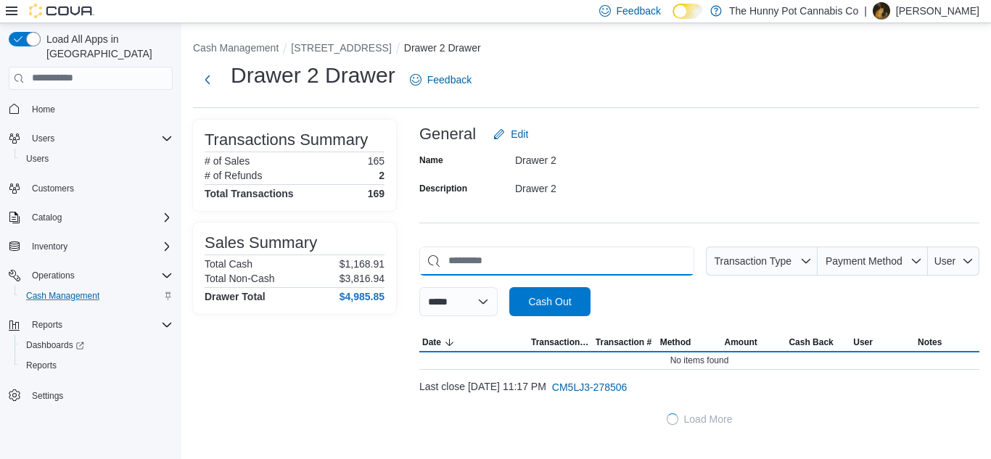
click at [451, 268] on input "This is a search bar. As you type, the results lower in the page will automatic…" at bounding box center [556, 261] width 275 height 29
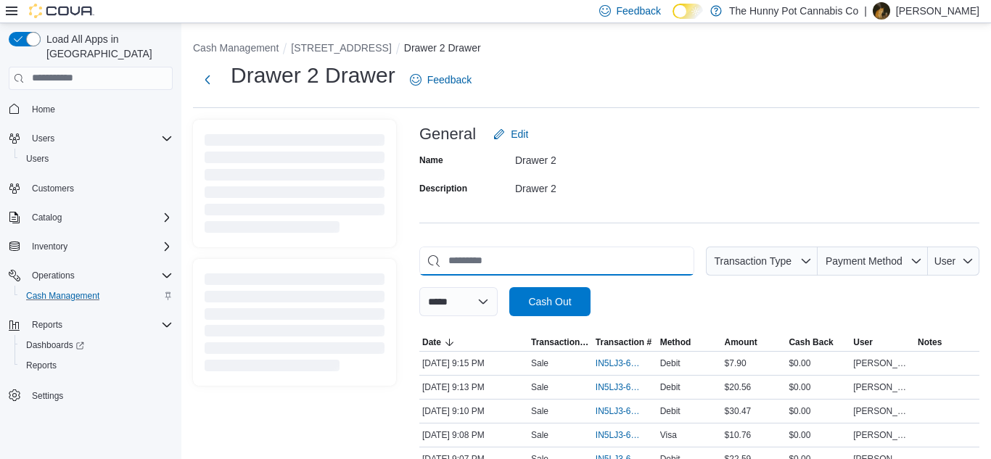
click at [456, 267] on input "This is a search bar. As you type, the results lower in the page will automatic…" at bounding box center [556, 261] width 275 height 29
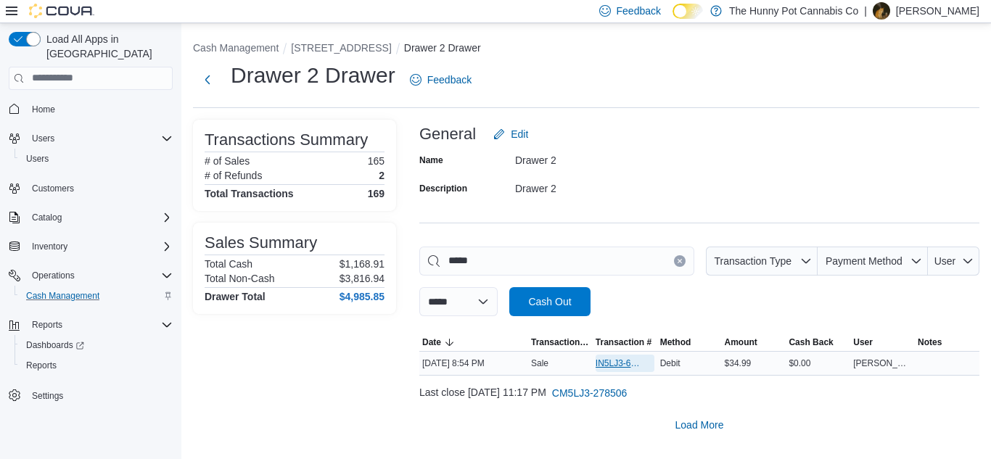
click at [622, 361] on span "IN5LJ3-6159368" at bounding box center [617, 364] width 44 height 12
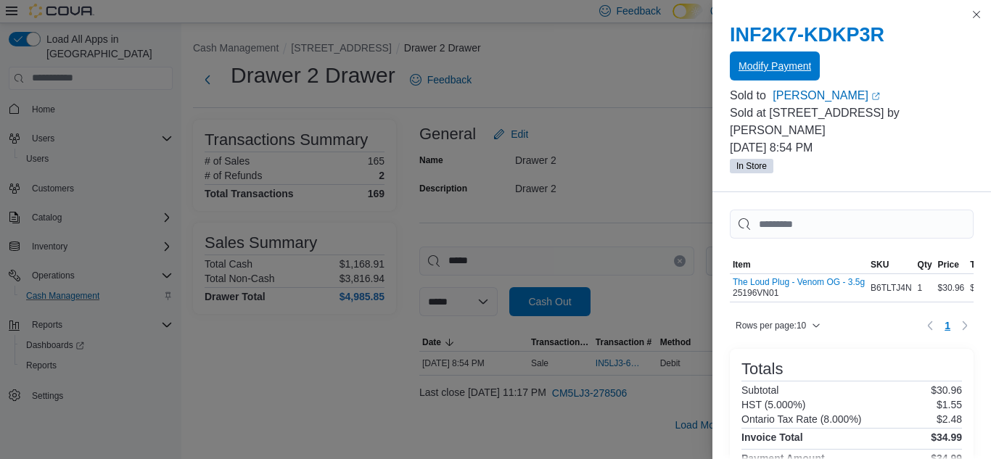
click at [769, 76] on span "Modify Payment" at bounding box center [774, 65] width 73 height 29
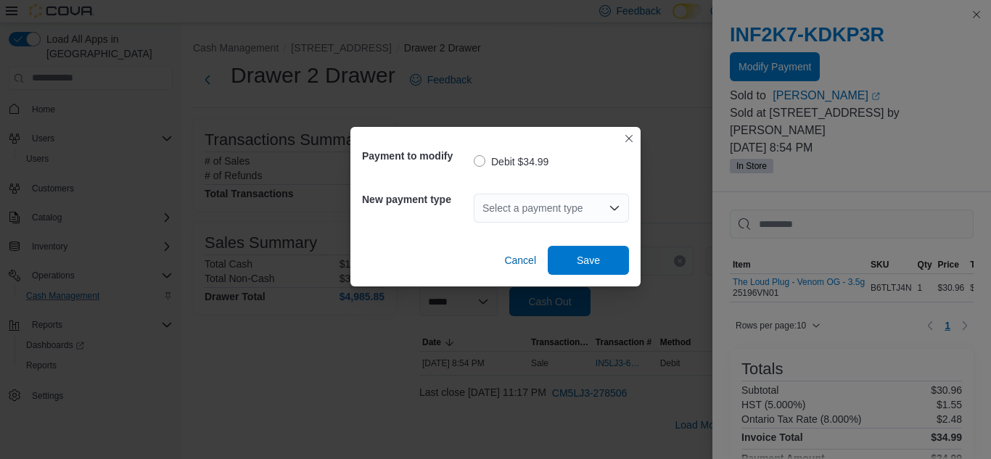
click at [582, 208] on div "Select a payment type" at bounding box center [551, 208] width 155 height 29
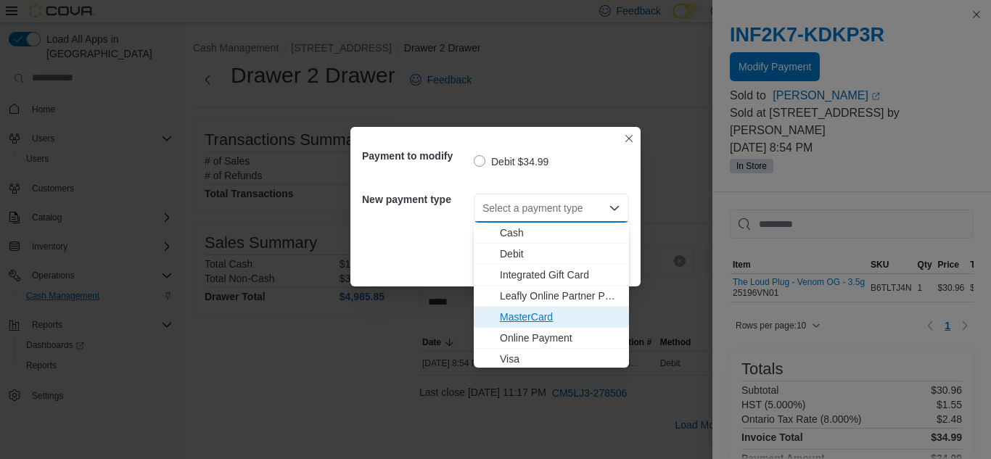
click at [513, 313] on span "MasterCard" at bounding box center [560, 317] width 120 height 15
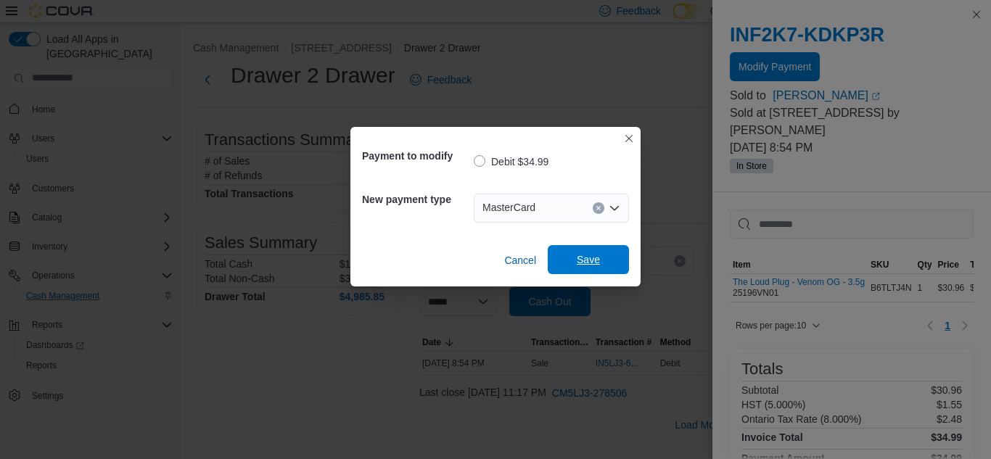
click at [606, 258] on span "Save" at bounding box center [588, 259] width 64 height 29
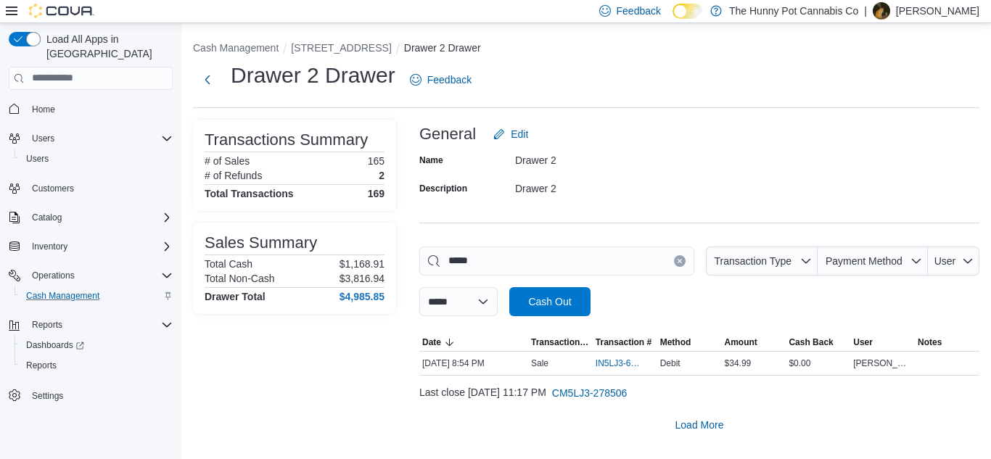
click at [221, 324] on div "Transactions Summary # of Sales 165 # of Refunds 2 Total Transactions 169 Sales…" at bounding box center [294, 280] width 203 height 320
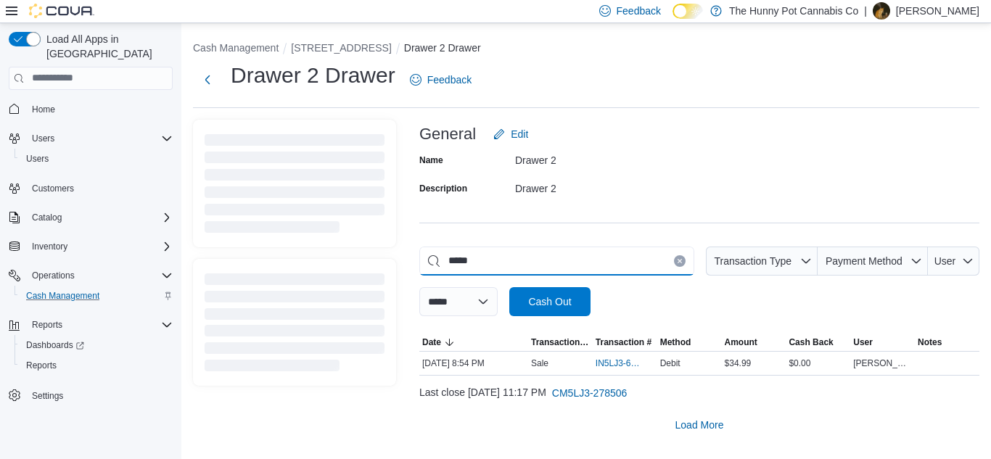
click at [463, 262] on input "*****" at bounding box center [556, 261] width 275 height 29
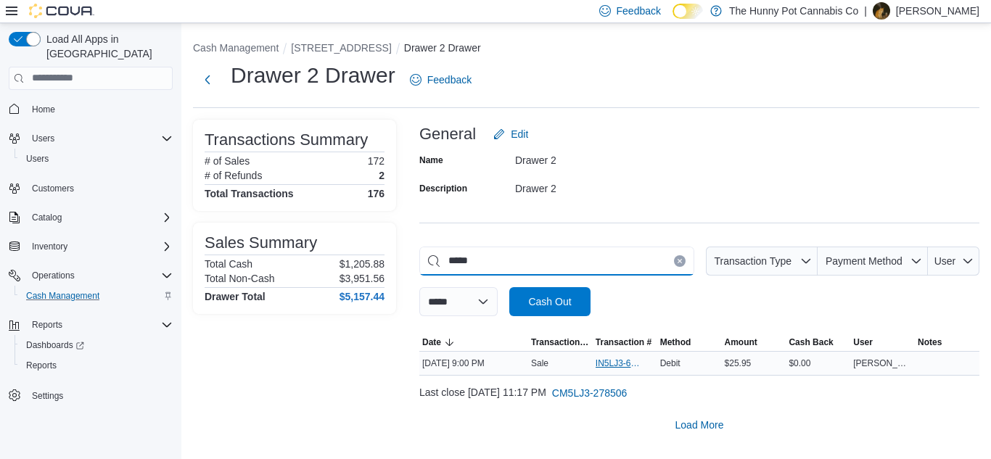
type input "*****"
click at [601, 363] on span "IN5LJ3-6159427" at bounding box center [617, 364] width 44 height 12
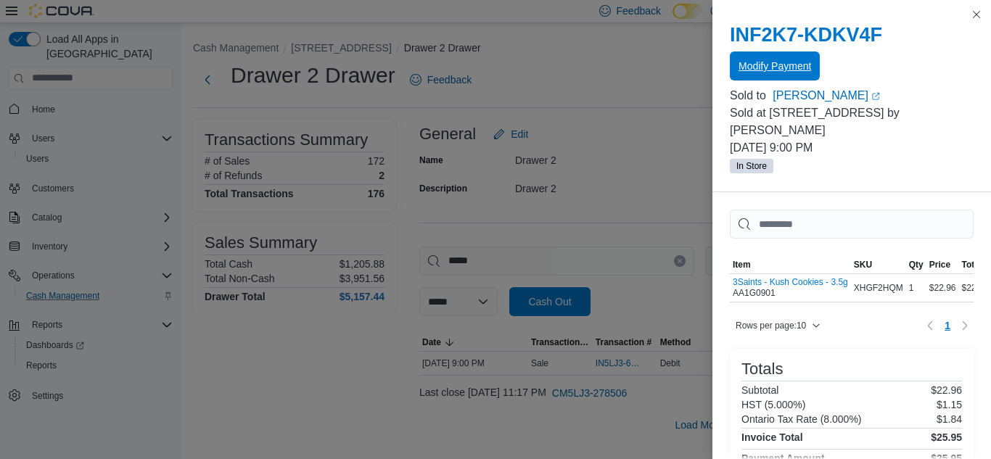
click at [751, 64] on span "Modify Payment" at bounding box center [774, 66] width 73 height 15
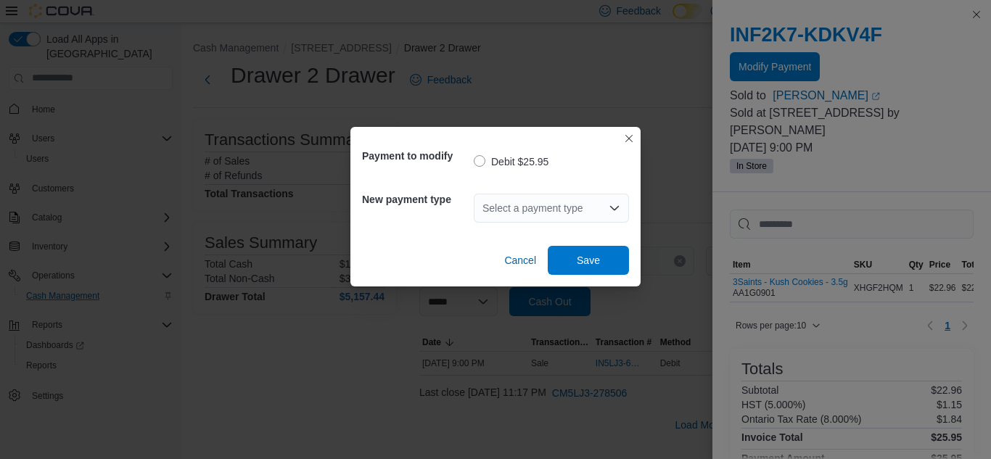
click at [549, 215] on div "Select a payment type" at bounding box center [551, 208] width 155 height 29
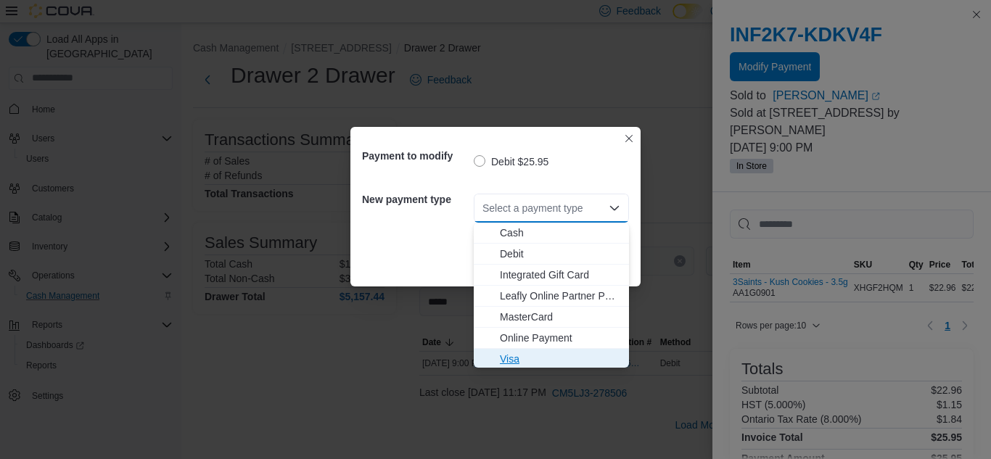
click at [508, 361] on span "Visa" at bounding box center [560, 359] width 120 height 15
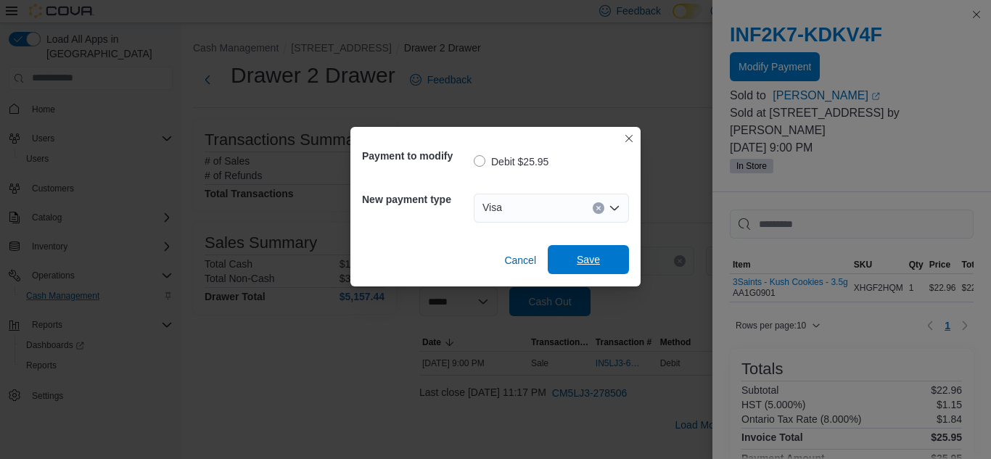
click at [587, 264] on span "Save" at bounding box center [588, 259] width 23 height 15
